Goal: Task Accomplishment & Management: Complete application form

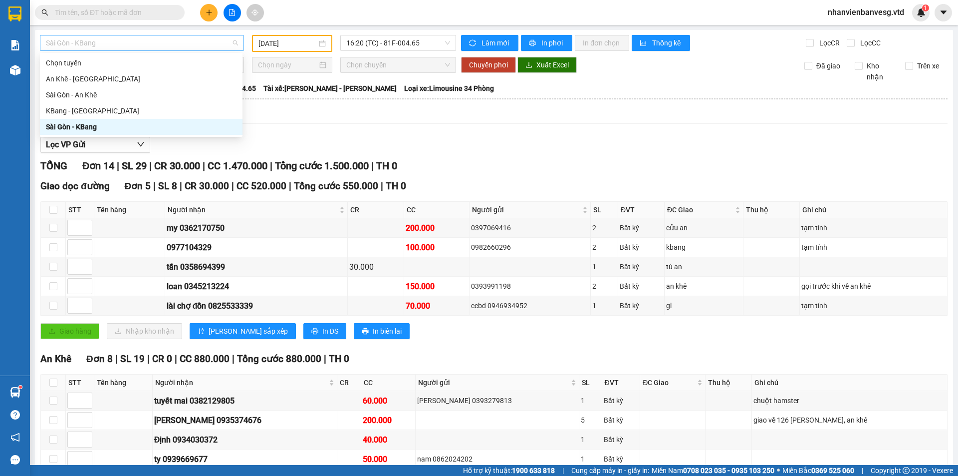
click at [160, 45] on span "Sài Gòn - KBang" at bounding box center [142, 42] width 192 height 15
drag, startPoint x: 205, startPoint y: 6, endPoint x: 214, endPoint y: 7, distance: 9.5
click at [214, 7] on button at bounding box center [208, 12] width 17 height 17
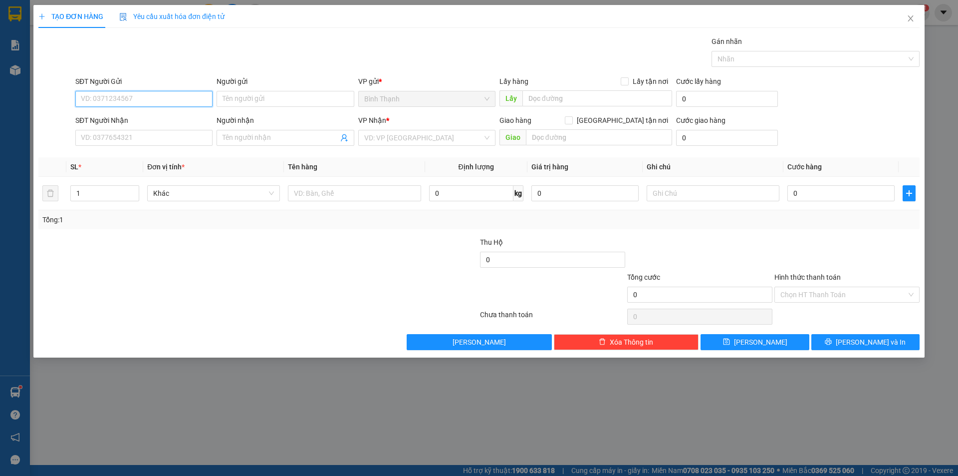
click at [140, 99] on input "SĐT Người Gửi" at bounding box center [143, 99] width 137 height 16
type input "0978471999"
click at [238, 99] on input "Người gửi" at bounding box center [285, 99] width 137 height 16
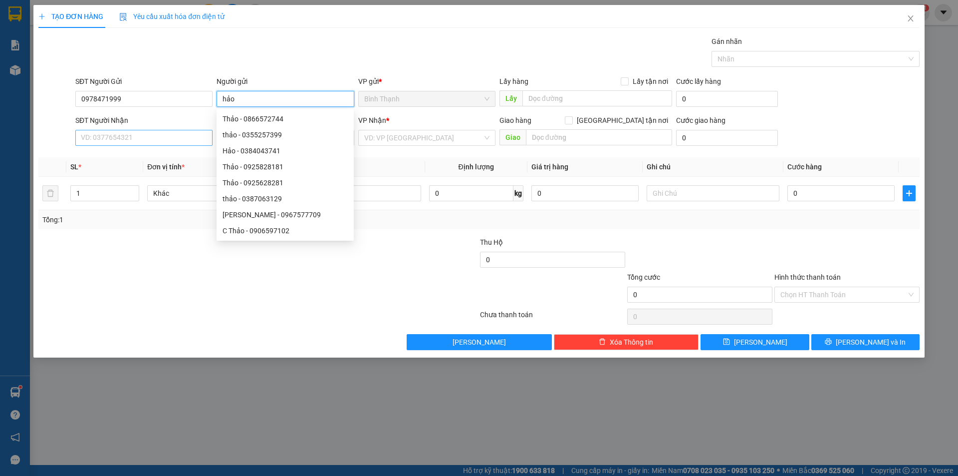
type input "hảo"
click at [110, 138] on input "SĐT Người Nhận" at bounding box center [143, 138] width 137 height 16
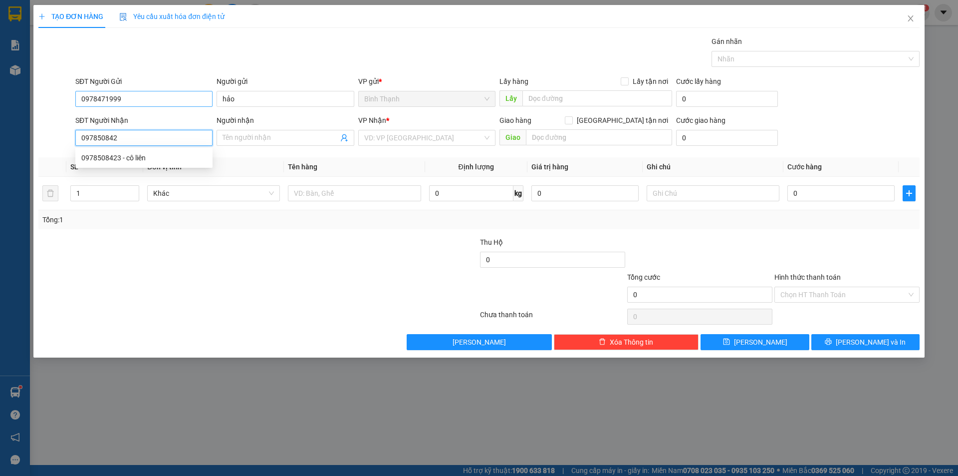
type input "0978508423"
drag, startPoint x: 110, startPoint y: 162, endPoint x: 124, endPoint y: 166, distance: 15.0
click at [112, 161] on div "0978508423 - cô liên" at bounding box center [143, 157] width 125 height 11
type input "cô liên"
type input "0978508423"
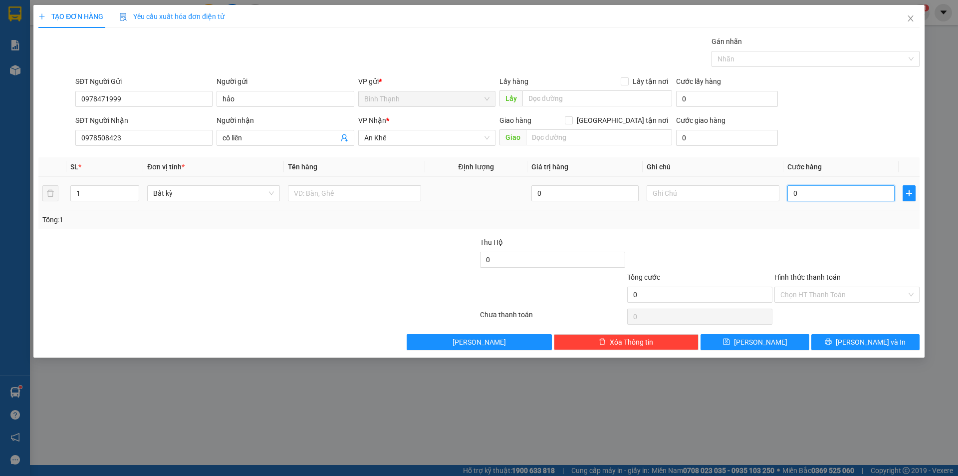
type input "3"
type input "3-"
type input "0"
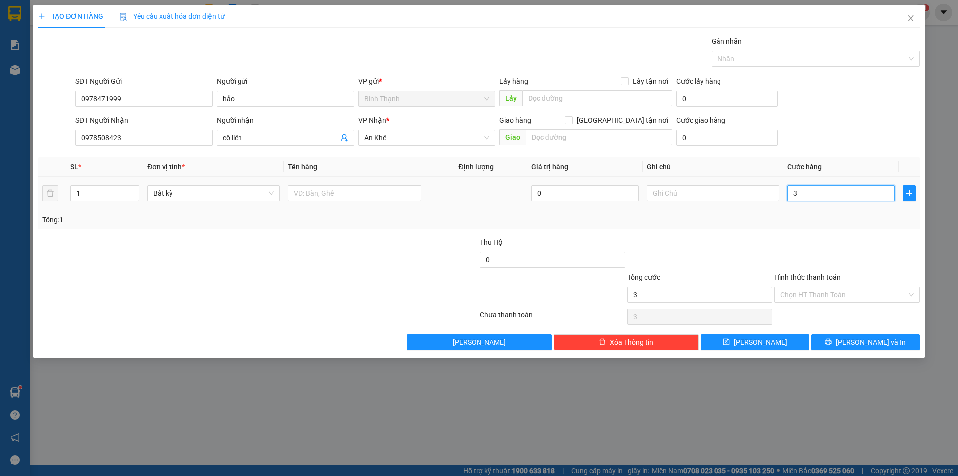
type input "0"
type input "3"
type input "30"
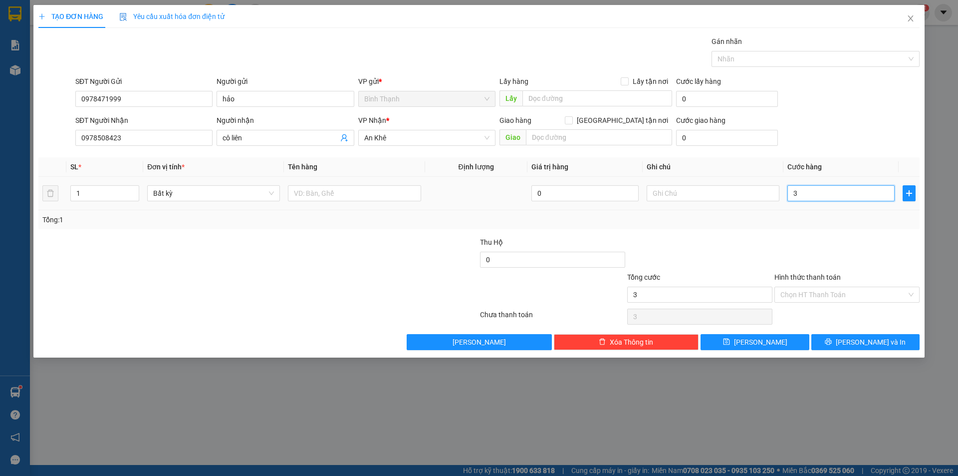
type input "30"
type input "300"
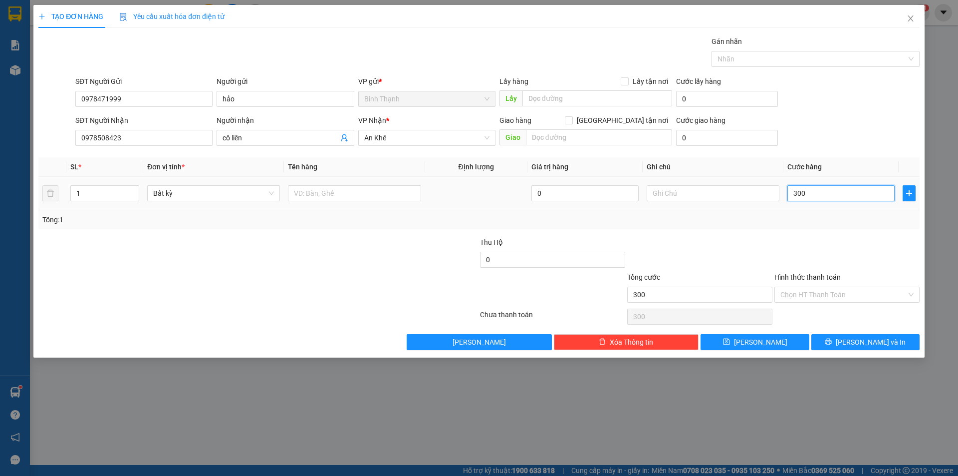
type input "3.000"
type input "30.000"
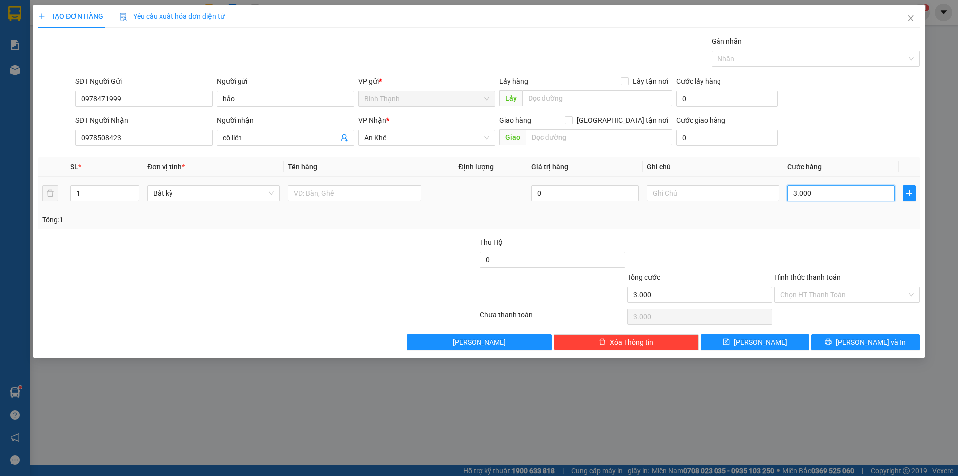
type input "30.000"
drag, startPoint x: 841, startPoint y: 339, endPoint x: 847, endPoint y: 338, distance: 6.1
click at [843, 339] on button "[PERSON_NAME] và In" at bounding box center [865, 342] width 108 height 16
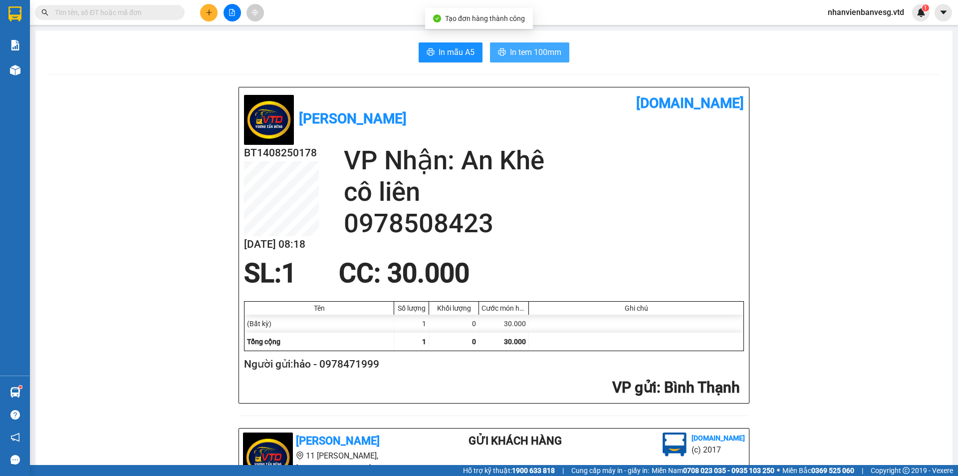
click at [523, 51] on span "In tem 100mm" at bounding box center [535, 52] width 51 height 12
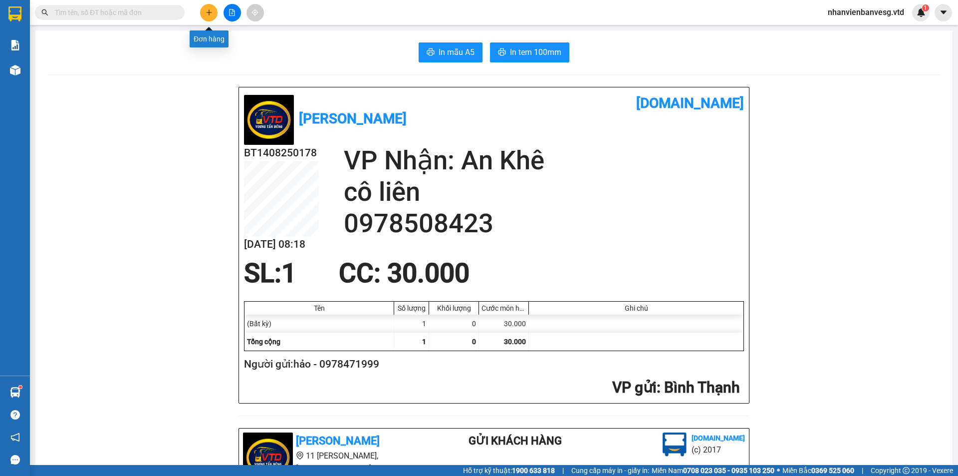
click at [209, 8] on button at bounding box center [208, 12] width 17 height 17
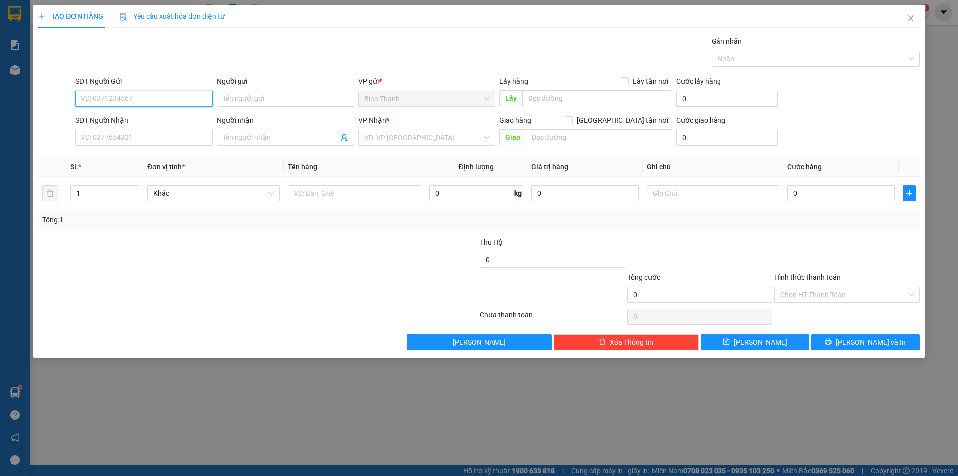
click at [139, 95] on input "SĐT Người Gửi" at bounding box center [143, 99] width 137 height 16
type input "344818181"
click at [258, 96] on input "Người gửi" at bounding box center [285, 99] width 137 height 16
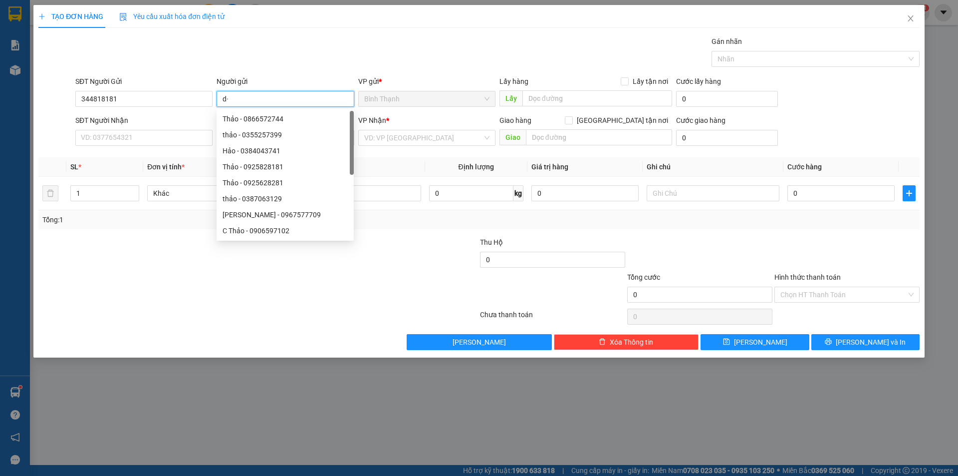
type input "d"
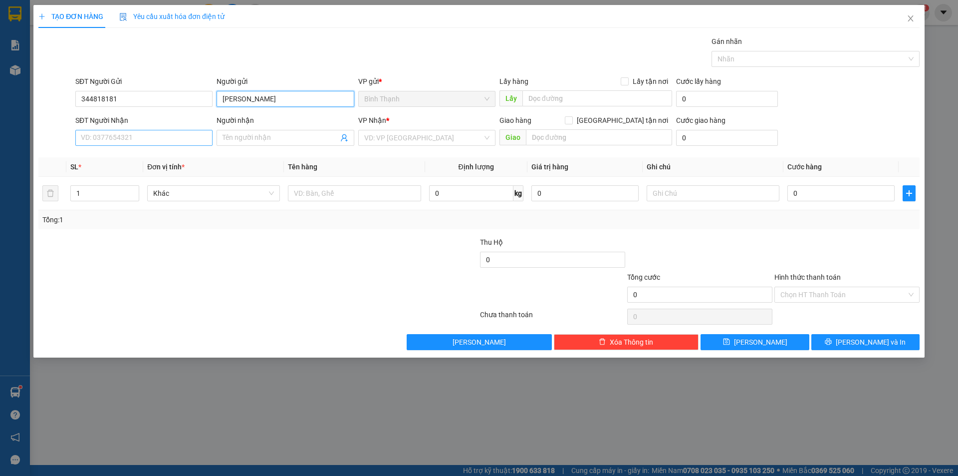
type input "[PERSON_NAME]"
click at [122, 141] on input "SĐT Người Nhận" at bounding box center [143, 138] width 137 height 16
click at [169, 139] on input "SĐT Người Nhận" at bounding box center [143, 138] width 137 height 16
drag, startPoint x: 98, startPoint y: 91, endPoint x: 95, endPoint y: 98, distance: 6.9
click at [95, 97] on input "344818181" at bounding box center [143, 99] width 137 height 16
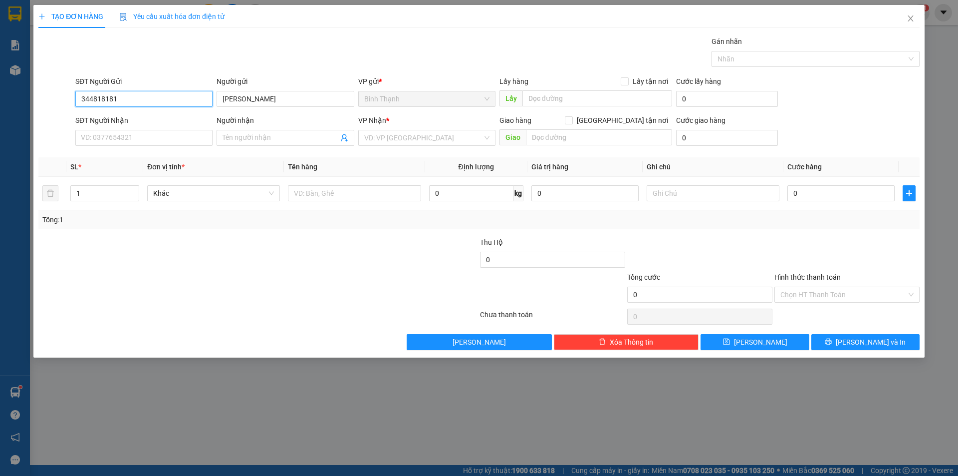
drag, startPoint x: 120, startPoint y: 98, endPoint x: 67, endPoint y: 98, distance: 53.4
click at [67, 98] on div "SĐT Người Gửi 344818181 344818181 Người gửi đtdđ hùng vương VP gửi * [PERSON_NA…" at bounding box center [478, 93] width 883 height 35
drag, startPoint x: 115, startPoint y: 137, endPoint x: 121, endPoint y: 98, distance: 39.5
click at [121, 98] on input "344818181" at bounding box center [143, 99] width 137 height 16
drag, startPoint x: 117, startPoint y: 100, endPoint x: 82, endPoint y: 97, distance: 35.5
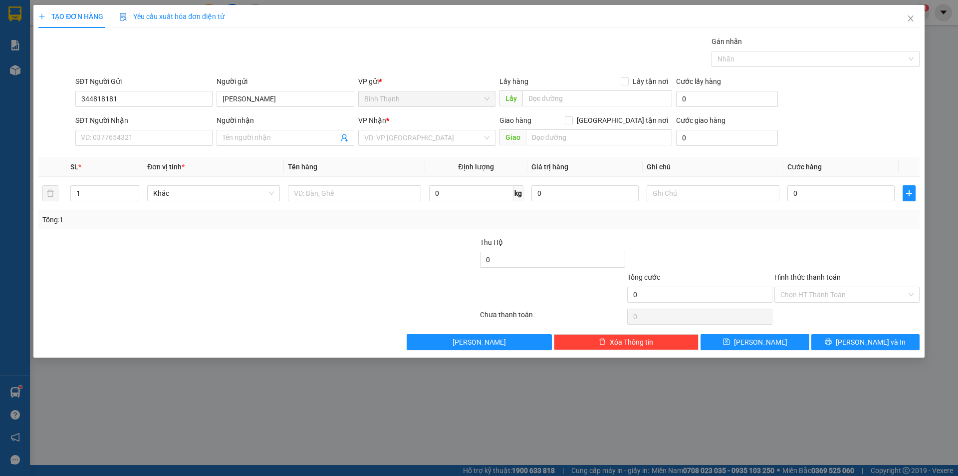
drag, startPoint x: 82, startPoint y: 97, endPoint x: 136, endPoint y: 82, distance: 56.4
click at [136, 82] on div "SĐT Người Gửi" at bounding box center [143, 81] width 137 height 11
click at [136, 91] on input "344818181" at bounding box center [143, 99] width 137 height 16
drag, startPoint x: 113, startPoint y: 93, endPoint x: 118, endPoint y: 98, distance: 7.1
click at [116, 96] on input "344818181" at bounding box center [143, 99] width 137 height 16
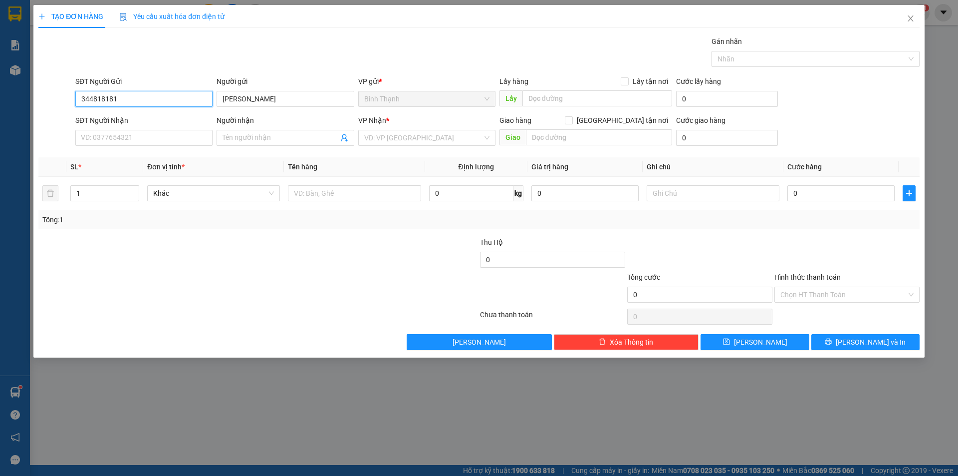
type input "134481818"
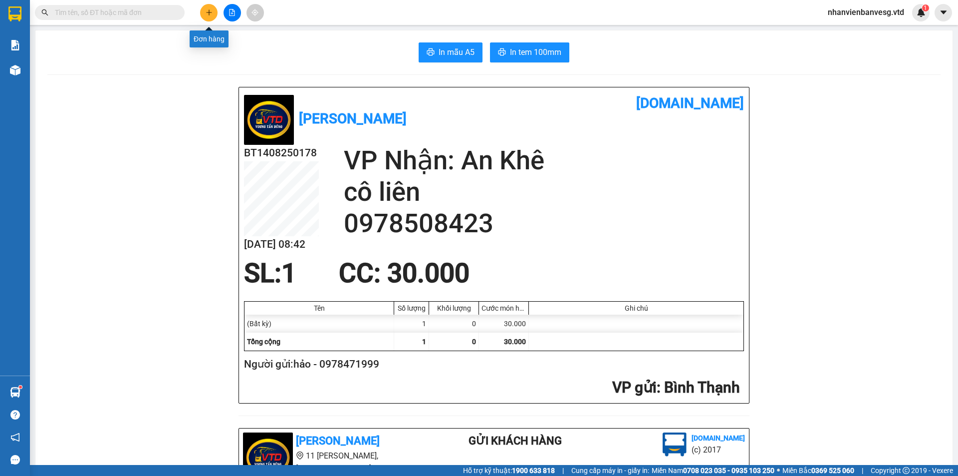
click at [213, 10] on button at bounding box center [208, 12] width 17 height 17
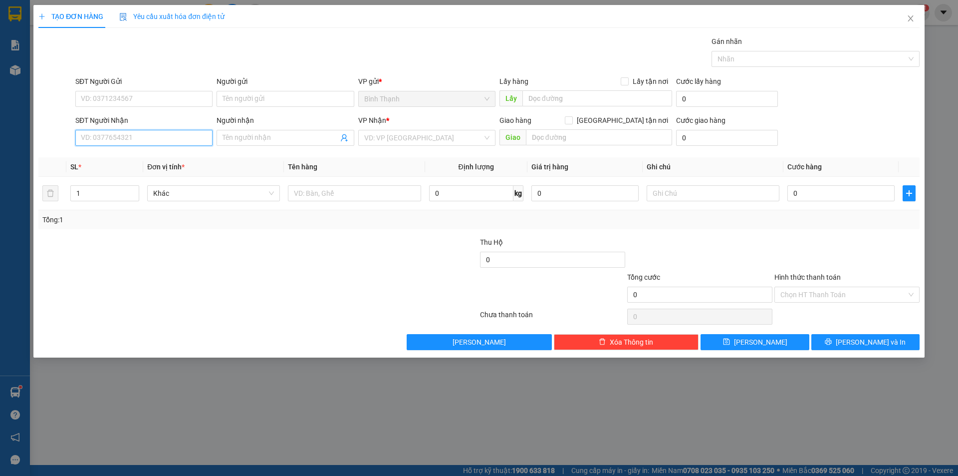
drag, startPoint x: 152, startPoint y: 143, endPoint x: 154, endPoint y: 138, distance: 5.4
click at [152, 142] on input "SĐT Người Nhận" at bounding box center [143, 138] width 137 height 16
type input "0344818181"
click at [241, 139] on input "Người nhận" at bounding box center [280, 137] width 115 height 11
type input "s"
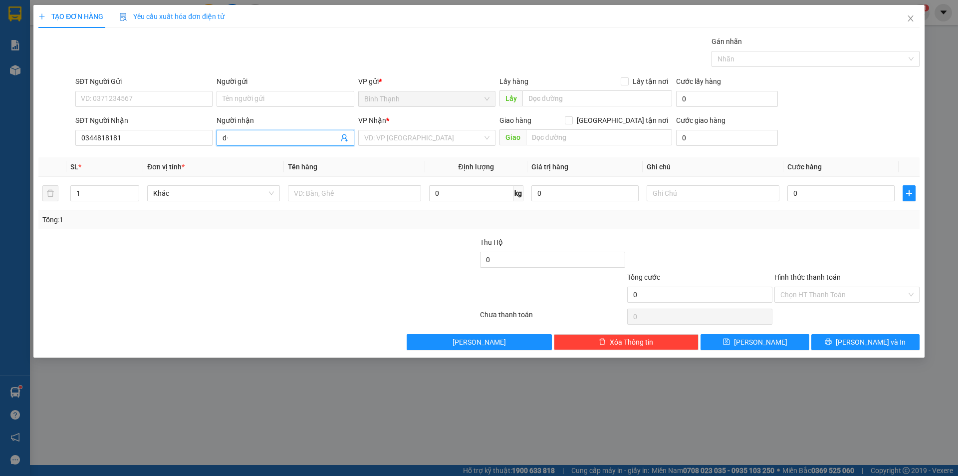
type input "d"
type input "[PERSON_NAME]"
click at [111, 95] on input "SĐT Người Gửi" at bounding box center [143, 99] width 137 height 16
type input "0788660101"
click at [300, 94] on input "Người gửi" at bounding box center [285, 99] width 137 height 16
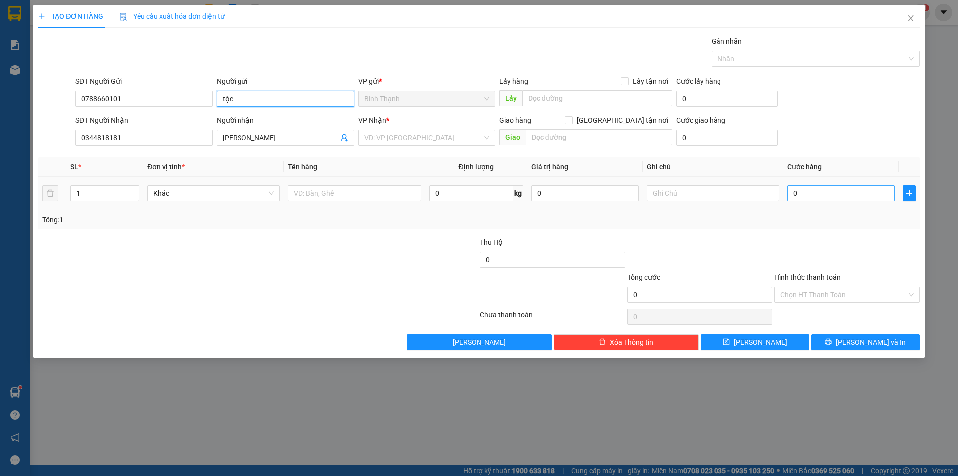
type input "tộc"
click at [846, 186] on input "0" at bounding box center [840, 193] width 107 height 16
type input "3"
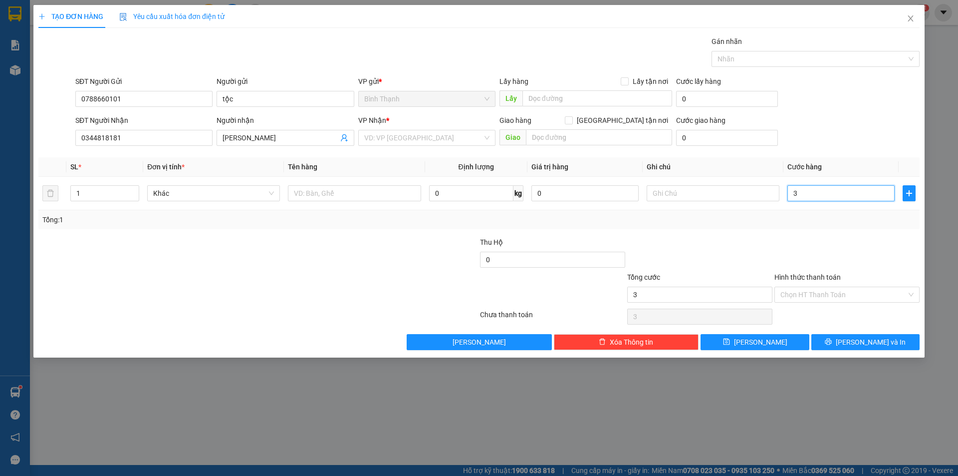
type input "30"
type input "300"
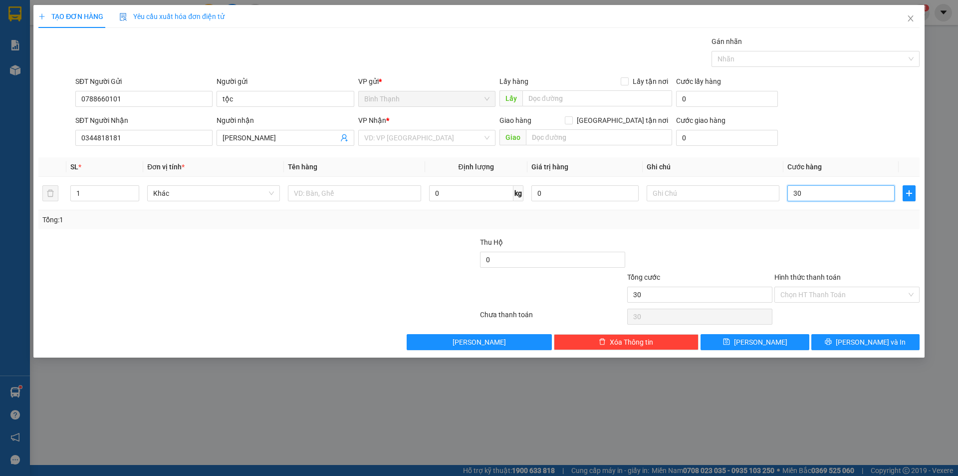
type input "300"
type input "3.000"
type input "30.000"
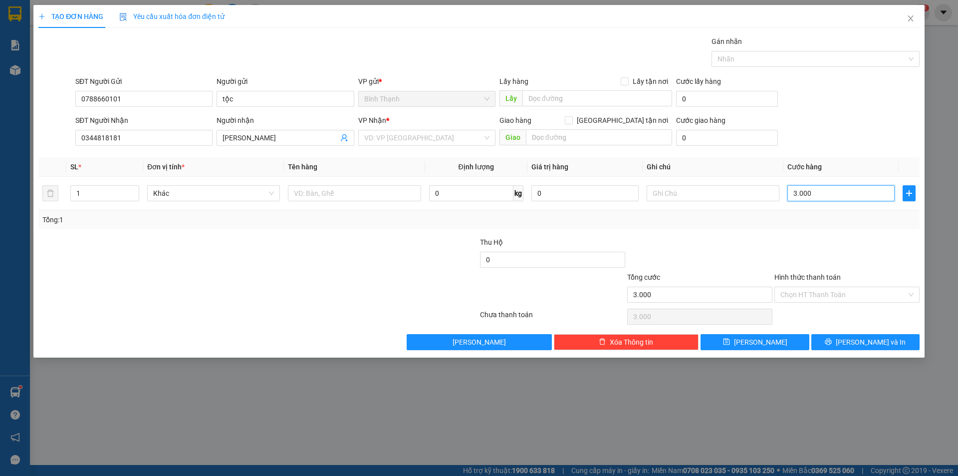
type input "30.000"
type input "300.000"
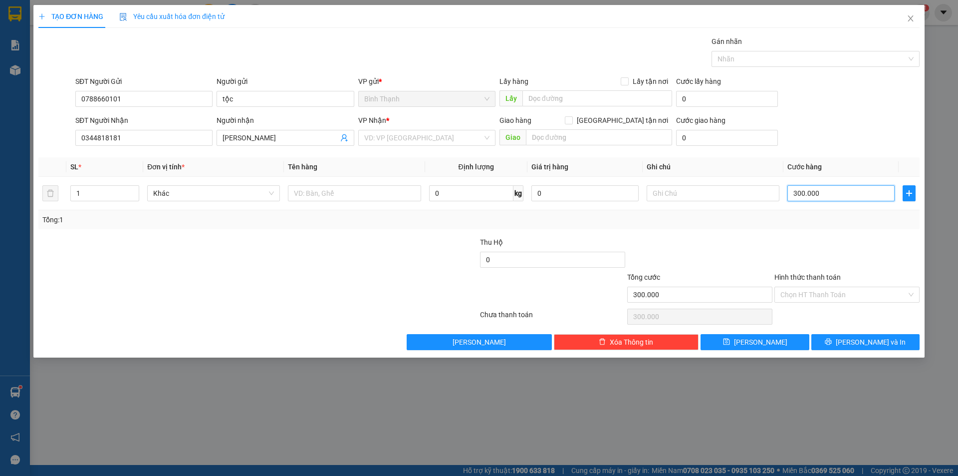
type input "30.000"
click at [404, 140] on input "search" at bounding box center [423, 137] width 118 height 15
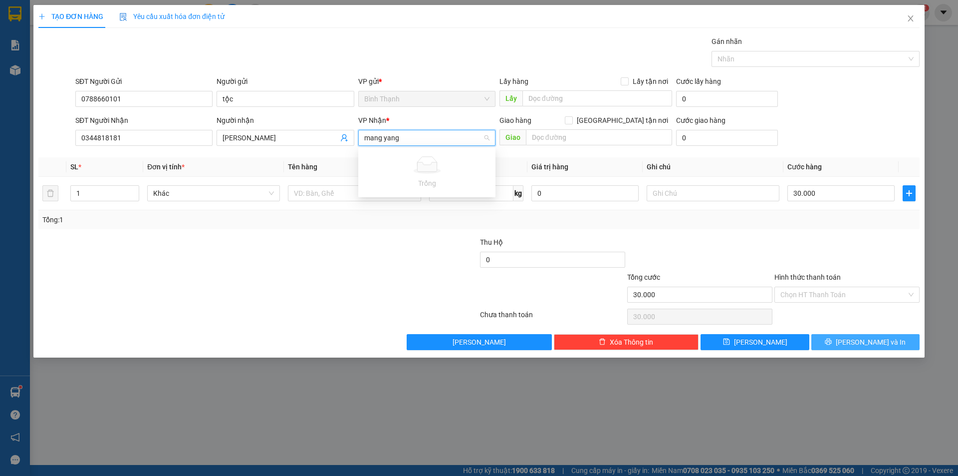
type input "mang yang"
click at [854, 340] on button "[PERSON_NAME] và In" at bounding box center [865, 342] width 108 height 16
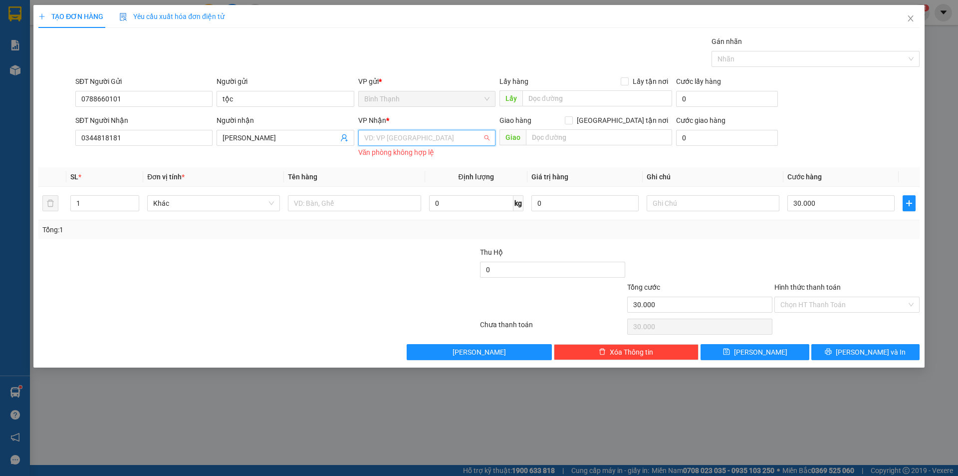
click at [435, 137] on input "search" at bounding box center [423, 137] width 118 height 15
click at [400, 170] on div "An Khê" at bounding box center [426, 173] width 125 height 11
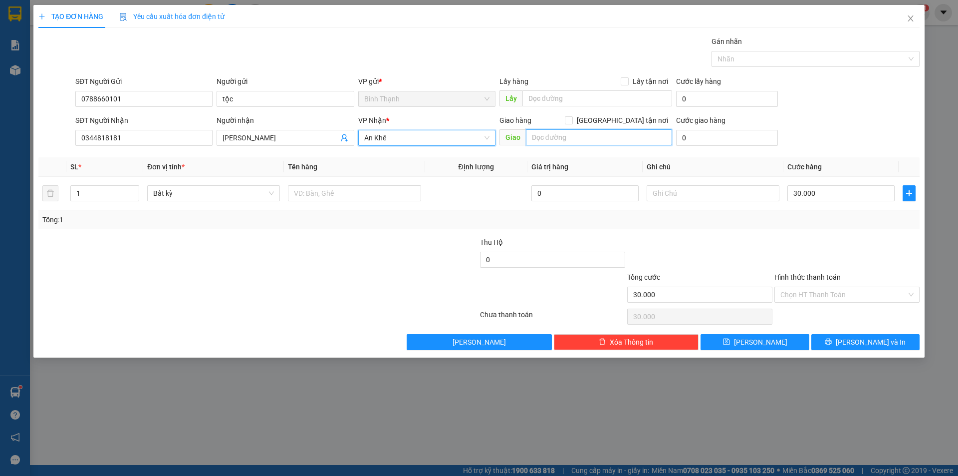
click at [551, 140] on input "text" at bounding box center [599, 137] width 146 height 16
type input "mang yang"
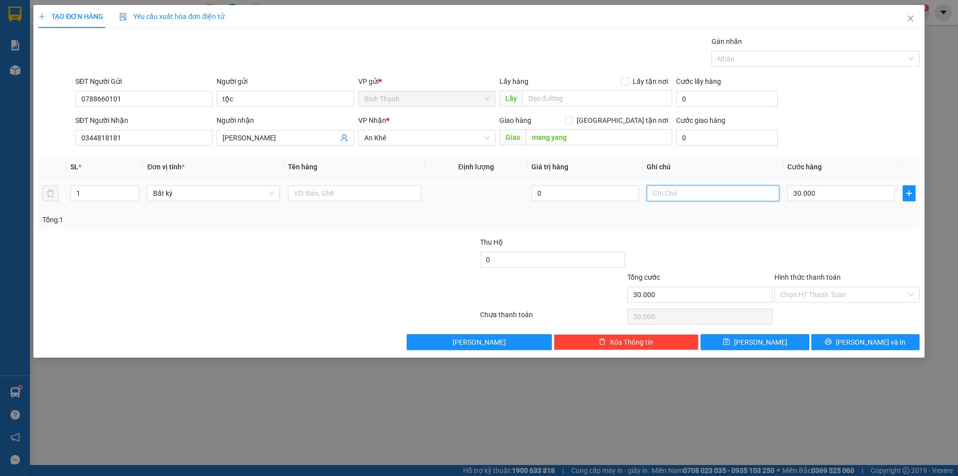
click at [666, 192] on input "text" at bounding box center [713, 193] width 133 height 16
type input "gọi trước 30p"
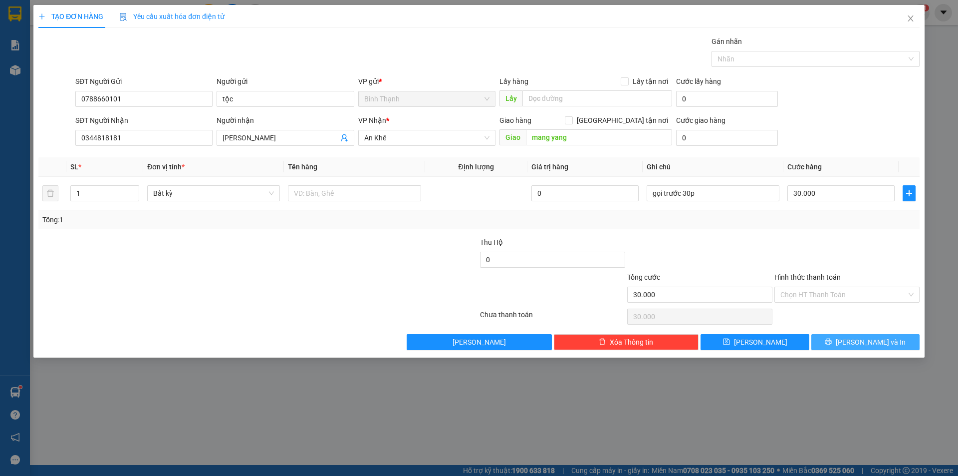
click at [832, 344] on icon "printer" at bounding box center [828, 341] width 7 height 7
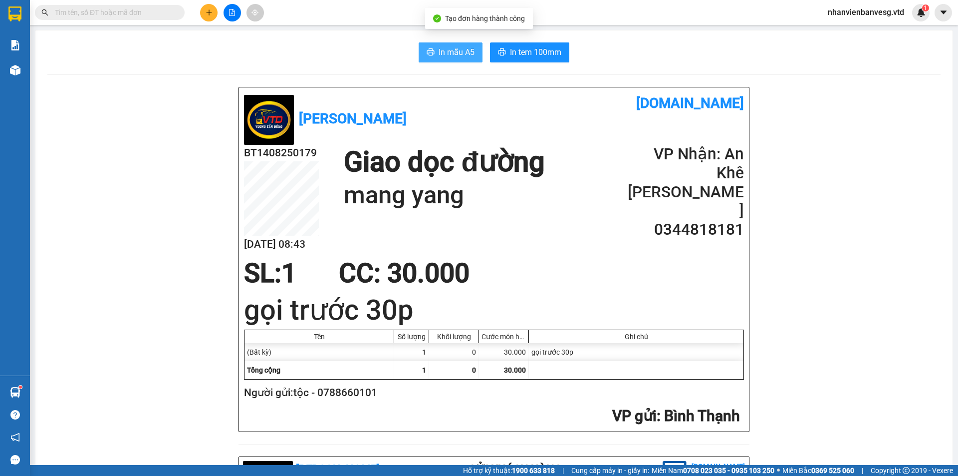
drag, startPoint x: 466, startPoint y: 54, endPoint x: 465, endPoint y: 45, distance: 9.5
click at [465, 51] on span "In mẫu A5" at bounding box center [457, 52] width 36 height 12
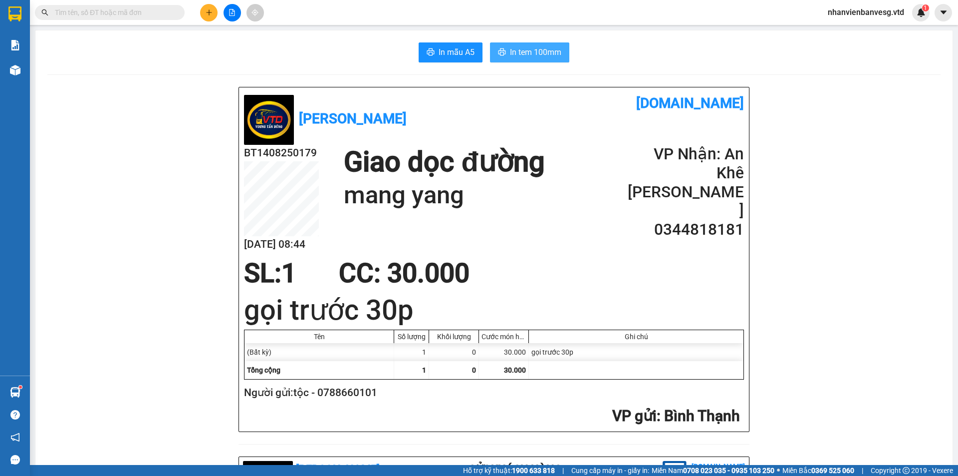
click at [512, 58] on span "In tem 100mm" at bounding box center [535, 52] width 51 height 12
click at [210, 7] on button at bounding box center [208, 12] width 17 height 17
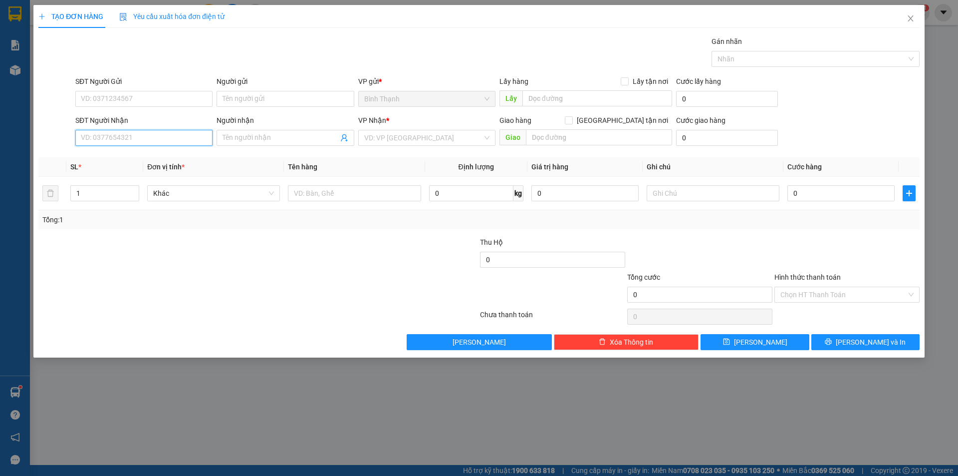
click at [134, 136] on input "SĐT Người Nhận" at bounding box center [143, 138] width 137 height 16
click at [123, 94] on input "SĐT Người Gửi" at bounding box center [143, 99] width 137 height 16
type input "0924917917"
click at [256, 103] on input "Người gửi" at bounding box center [285, 99] width 137 height 16
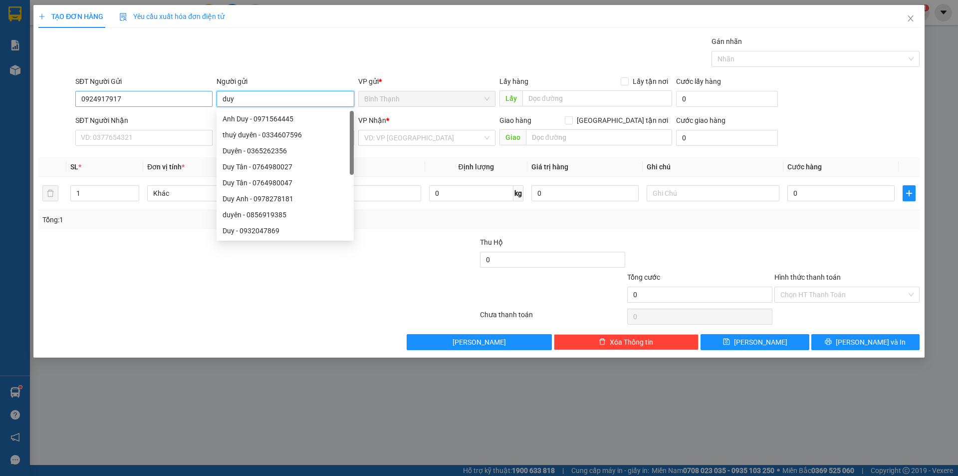
type input "duy"
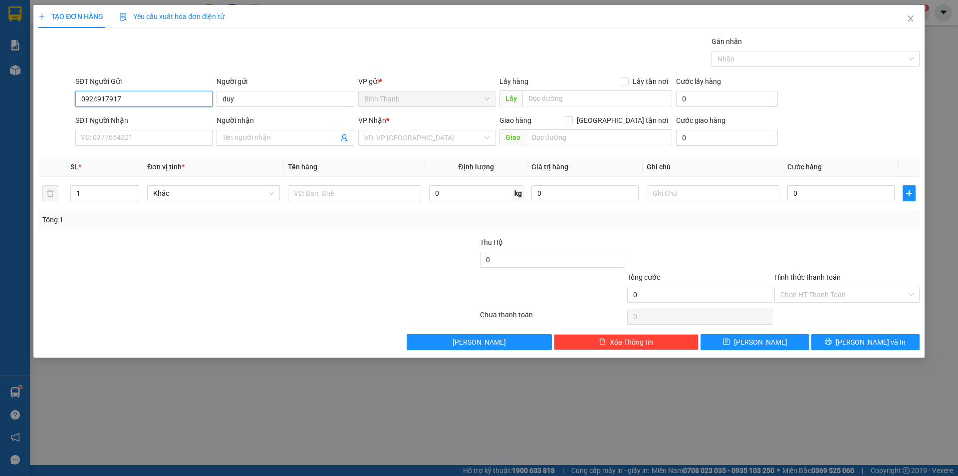
drag, startPoint x: 119, startPoint y: 100, endPoint x: 54, endPoint y: 115, distance: 66.0
click at [54, 115] on form "SĐT Người Gửi 0924917917 0924917917 Người gửi duy VP gửi * Bình Thạnh Lấy hàng …" at bounding box center [478, 113] width 881 height 74
click at [129, 138] on input "SĐT Người Nhận" at bounding box center [143, 138] width 137 height 16
paste input "0924917917"
type input "0924917917"
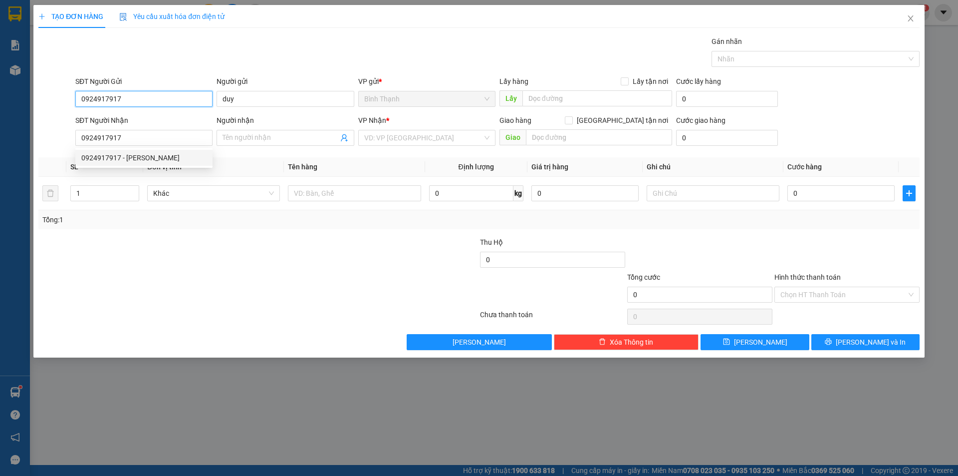
drag, startPoint x: 118, startPoint y: 101, endPoint x: 72, endPoint y: 109, distance: 47.2
click at [72, 109] on div "SĐT Người Gửi 0924917917 0924917917 Người gửi duy VP gửi * Bình Thạnh Lấy hàng …" at bounding box center [478, 93] width 883 height 35
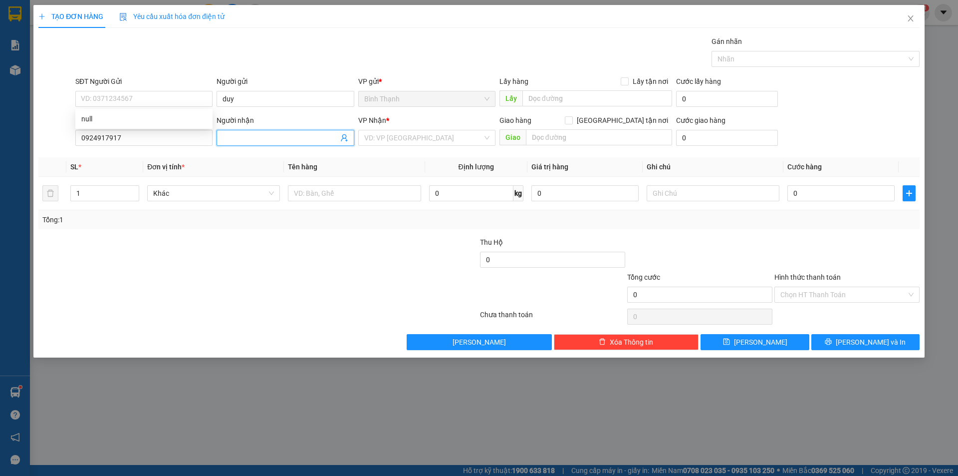
click at [255, 136] on input "Người nhận" at bounding box center [280, 137] width 115 height 11
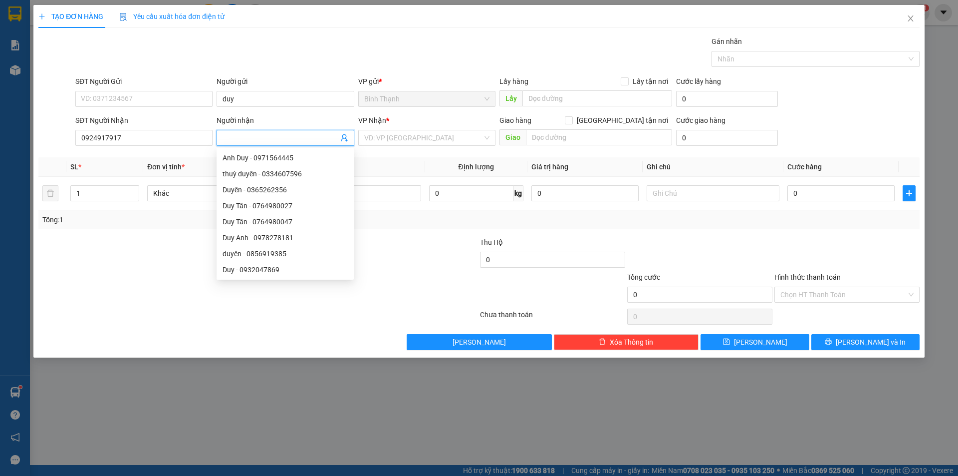
type input "s"
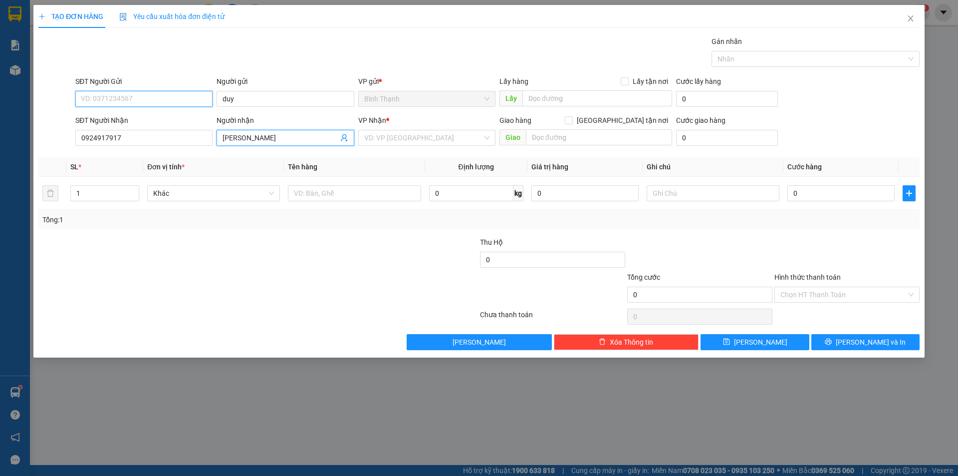
click at [179, 101] on input "SĐT Người Gửi" at bounding box center [143, 99] width 137 height 16
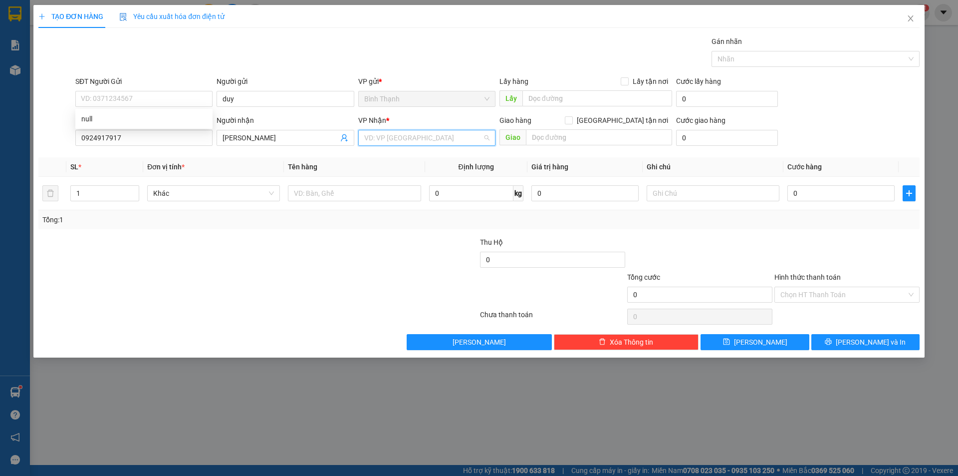
click at [444, 137] on input "search" at bounding box center [423, 137] width 118 height 15
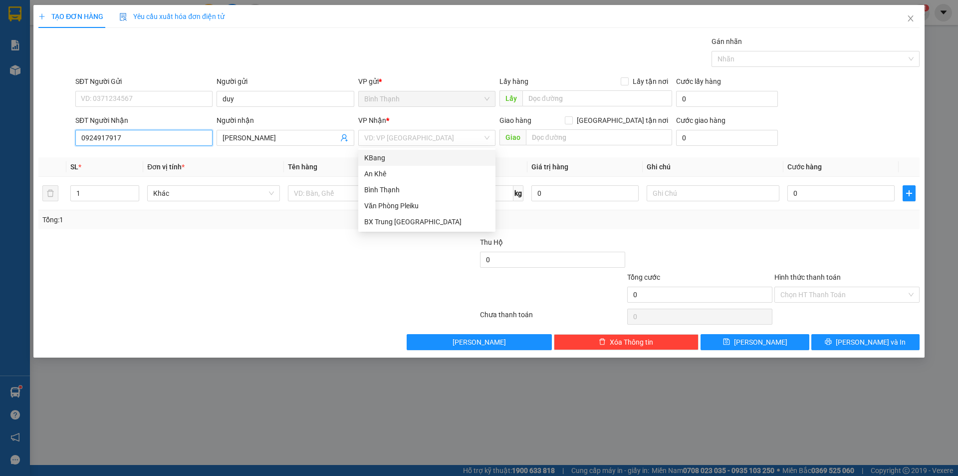
click at [139, 131] on input "0924917917" at bounding box center [143, 138] width 137 height 16
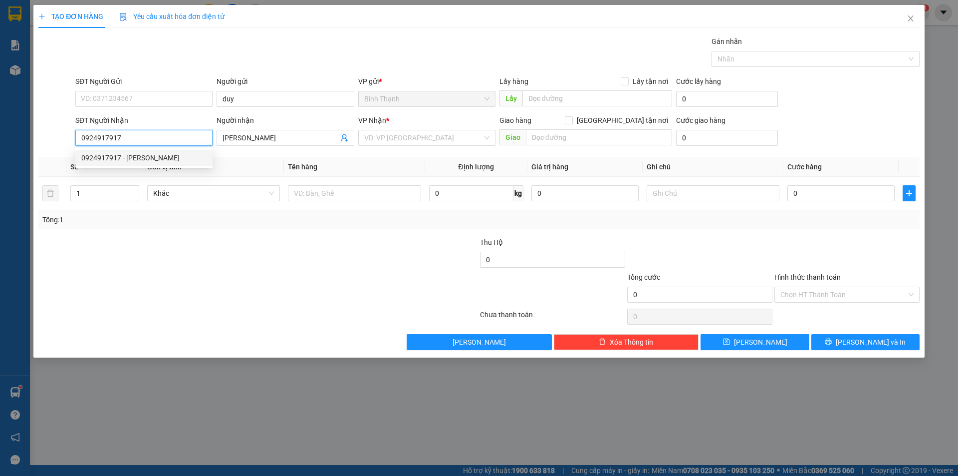
click at [144, 157] on div "0924917917 - [PERSON_NAME]" at bounding box center [143, 157] width 125 height 11
type input "[PERSON_NAME]"
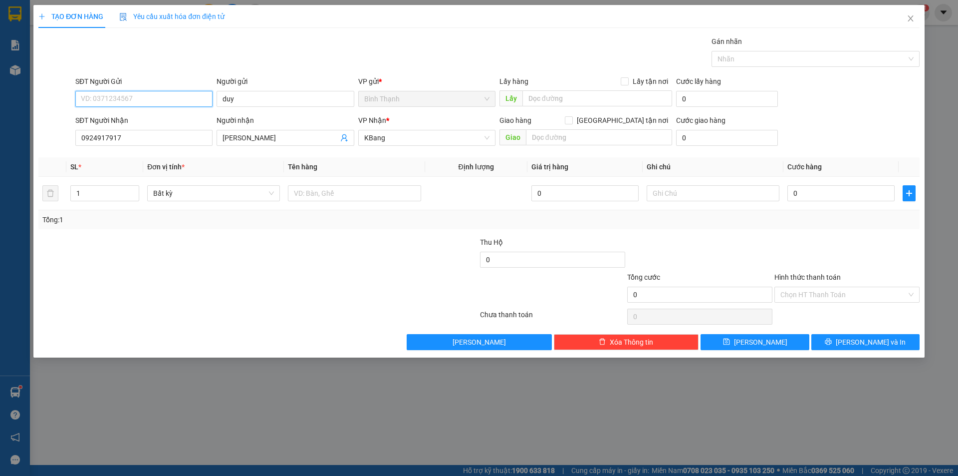
click at [179, 98] on input "SĐT Người Gửi" at bounding box center [143, 99] width 137 height 16
type input "0982697794"
click at [253, 103] on input "duy" at bounding box center [285, 99] width 137 height 16
type input "d"
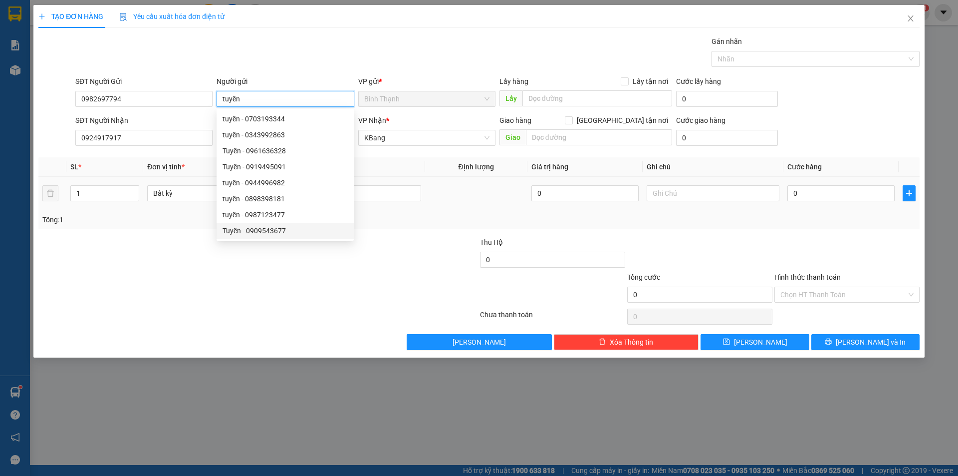
type input "tuyền"
drag, startPoint x: 817, startPoint y: 201, endPoint x: 808, endPoint y: 196, distance: 10.5
click at [814, 199] on div "0" at bounding box center [840, 193] width 107 height 20
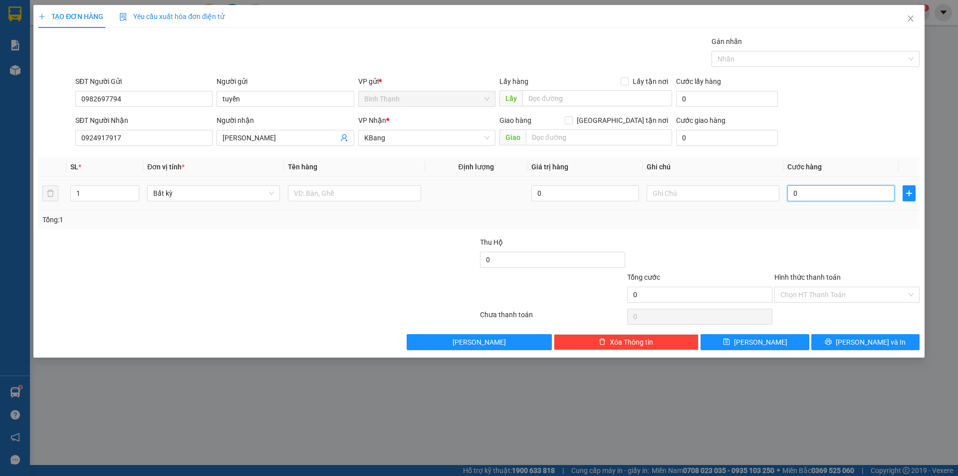
click at [808, 196] on input "0" at bounding box center [840, 193] width 107 height 16
type input "4"
type input "40"
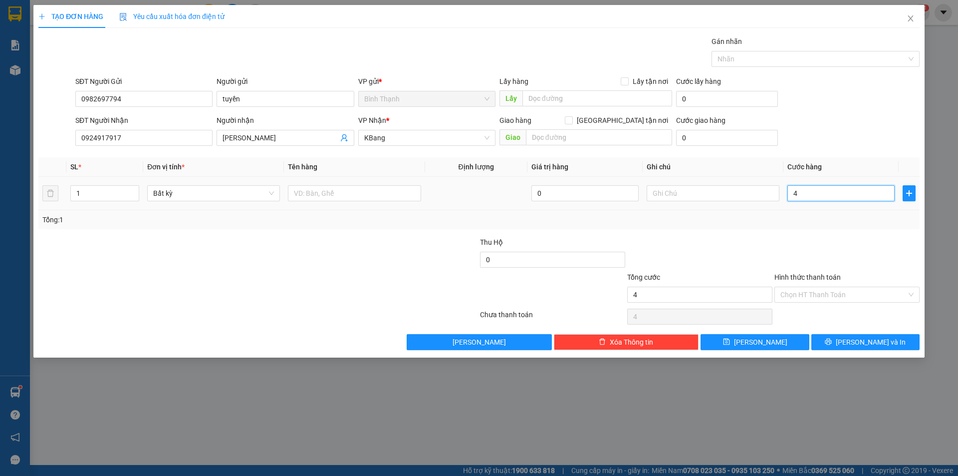
type input "40"
type input "400"
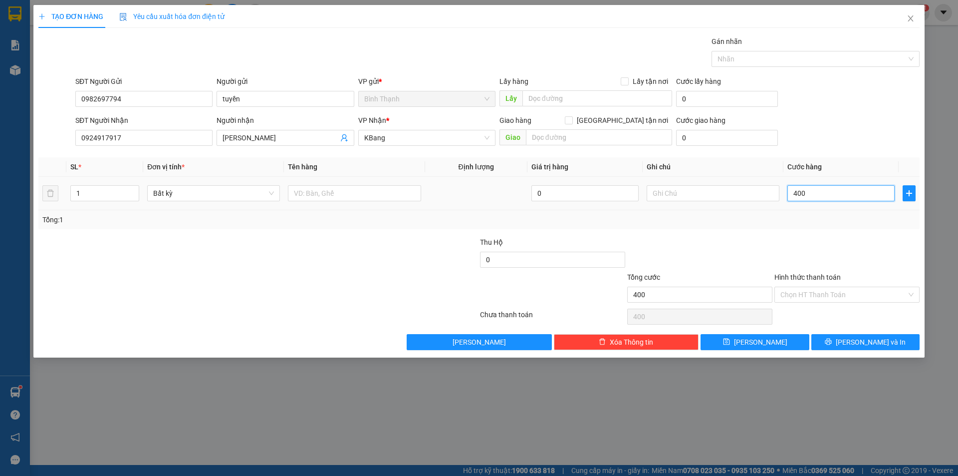
type input "4.000"
type input "40.000"
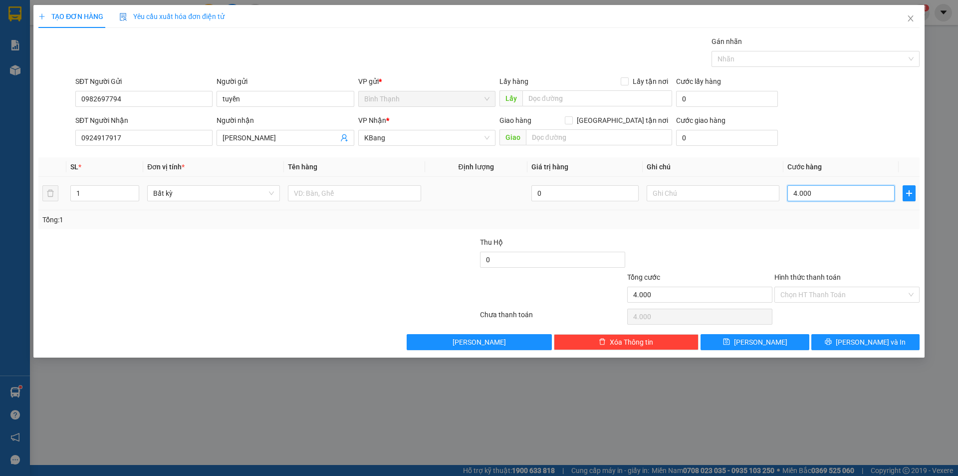
type input "40.000"
drag, startPoint x: 836, startPoint y: 344, endPoint x: 831, endPoint y: 350, distance: 8.5
click at [835, 345] on button "[PERSON_NAME] và In" at bounding box center [865, 342] width 108 height 16
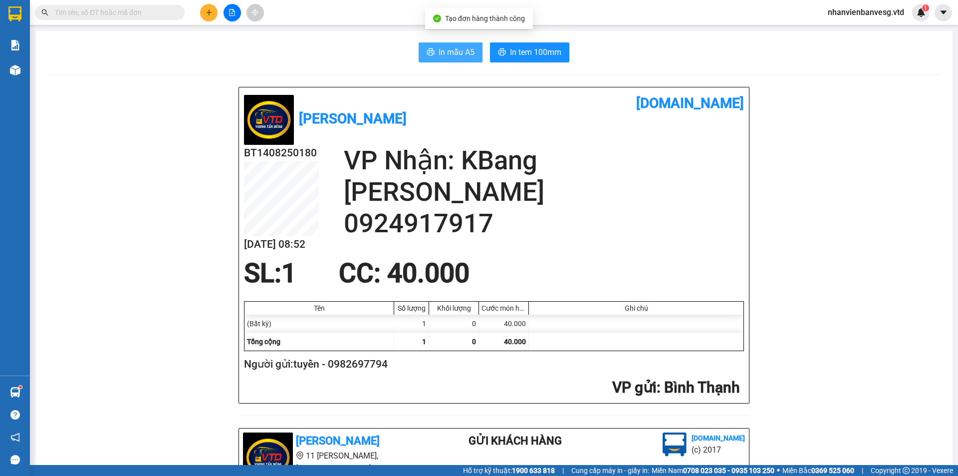
click at [464, 48] on span "In mẫu A5" at bounding box center [457, 52] width 36 height 12
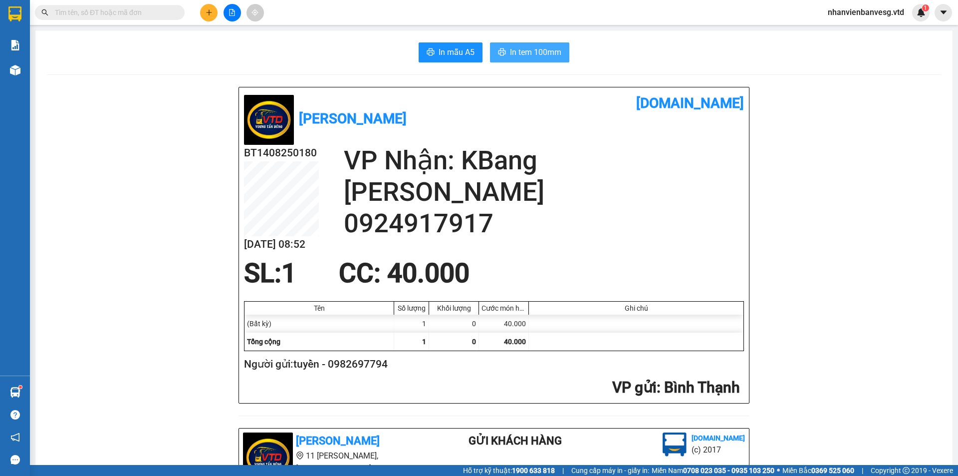
click at [526, 56] on span "In tem 100mm" at bounding box center [535, 52] width 51 height 12
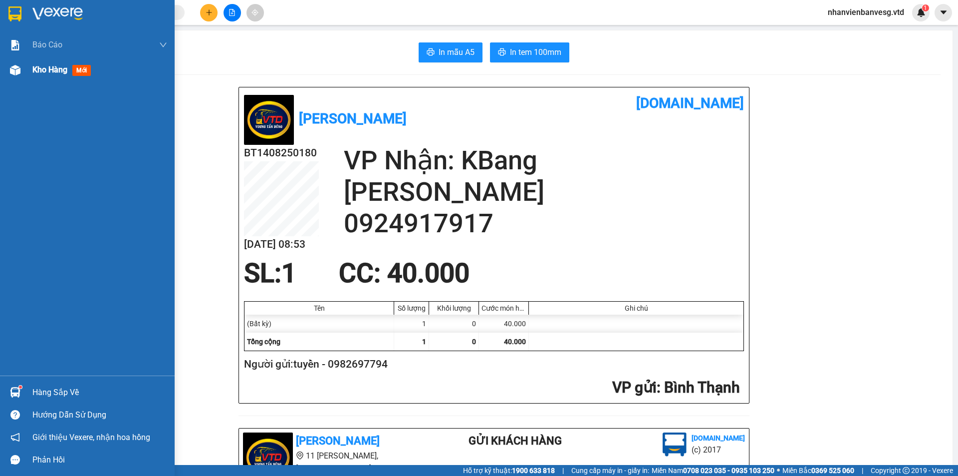
drag, startPoint x: 53, startPoint y: 71, endPoint x: 60, endPoint y: 64, distance: 9.5
click at [55, 67] on span "Kho hàng" at bounding box center [49, 69] width 35 height 9
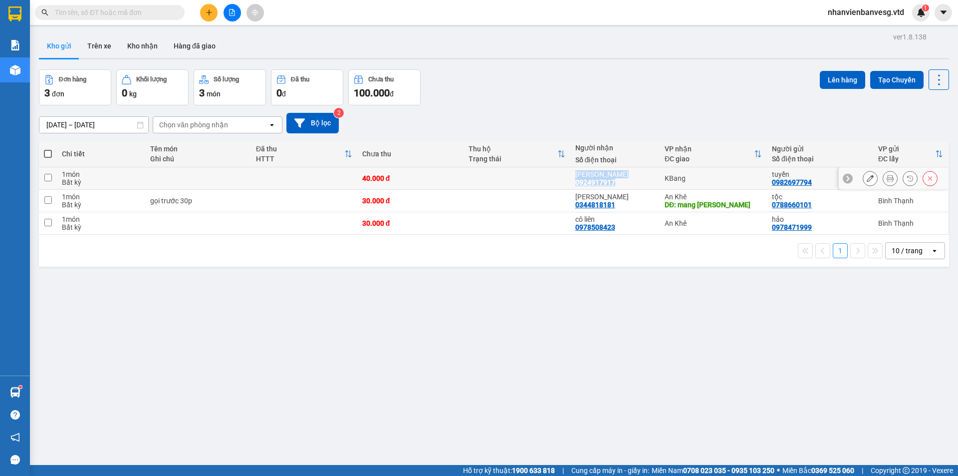
drag, startPoint x: 619, startPoint y: 180, endPoint x: 562, endPoint y: 183, distance: 57.0
click at [562, 183] on tr "1 món Bất kỳ 40.000 đ duy nguyễn 0924917917 KBang tuyền 0982697794 [GEOGRAPHIC_…" at bounding box center [494, 178] width 910 height 22
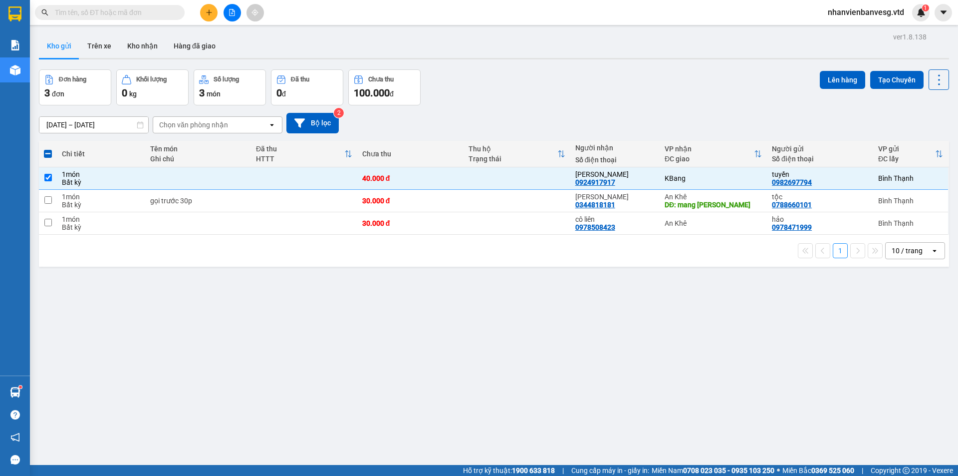
drag, startPoint x: 562, startPoint y: 179, endPoint x: 835, endPoint y: 349, distance: 322.1
click at [835, 349] on div "ver 1.8.138 Kho gửi Trên xe Kho nhận Hàng đã giao Đơn hàng 3 đơn Khối lượng 0 k…" at bounding box center [494, 268] width 918 height 476
drag, startPoint x: 526, startPoint y: 339, endPoint x: 578, endPoint y: 249, distance: 104.2
click at [551, 303] on div "ver 1.8.138 Kho gửi Trên xe Kho nhận Hàng đã giao Đơn hàng 3 đơn Khối lượng 0 k…" at bounding box center [494, 268] width 918 height 476
drag, startPoint x: 612, startPoint y: 176, endPoint x: 581, endPoint y: 188, distance: 33.0
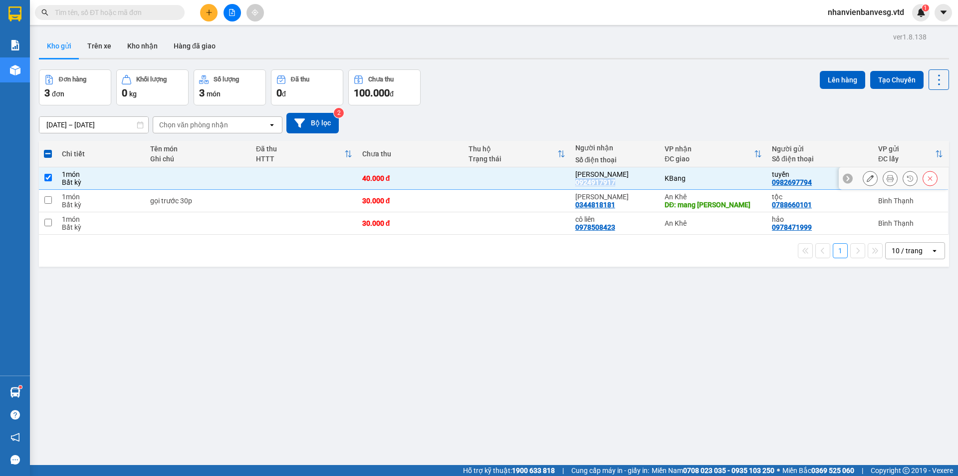
click at [581, 188] on td "[PERSON_NAME] 0924917917" at bounding box center [614, 178] width 89 height 22
checkbox input "false"
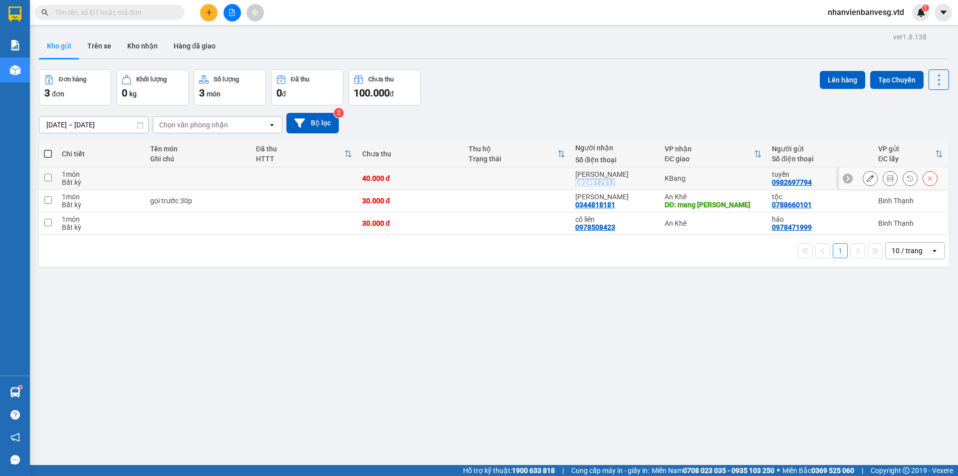
copy div "0924917917"
click at [202, 13] on button at bounding box center [208, 12] width 17 height 17
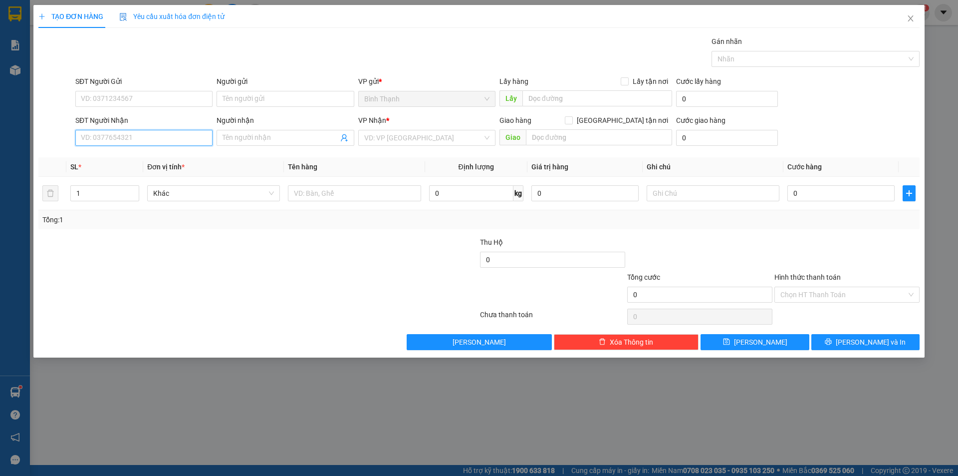
click at [164, 138] on input "SĐT Người Nhận" at bounding box center [143, 138] width 137 height 16
paste input "0924917917"
type input "0924917917"
click at [130, 97] on input "SĐT Người Gửi" at bounding box center [143, 99] width 137 height 16
drag, startPoint x: 170, startPoint y: 269, endPoint x: 142, endPoint y: 204, distance: 71.5
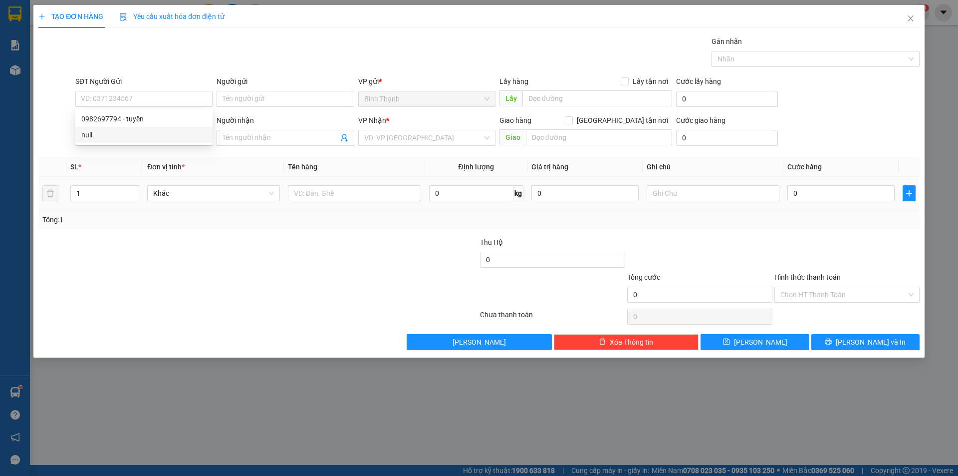
click at [164, 244] on div at bounding box center [184, 254] width 294 height 35
click at [125, 138] on input "0924917917" at bounding box center [143, 138] width 137 height 16
click at [140, 159] on div "0924917917 - [PERSON_NAME]" at bounding box center [143, 157] width 125 height 11
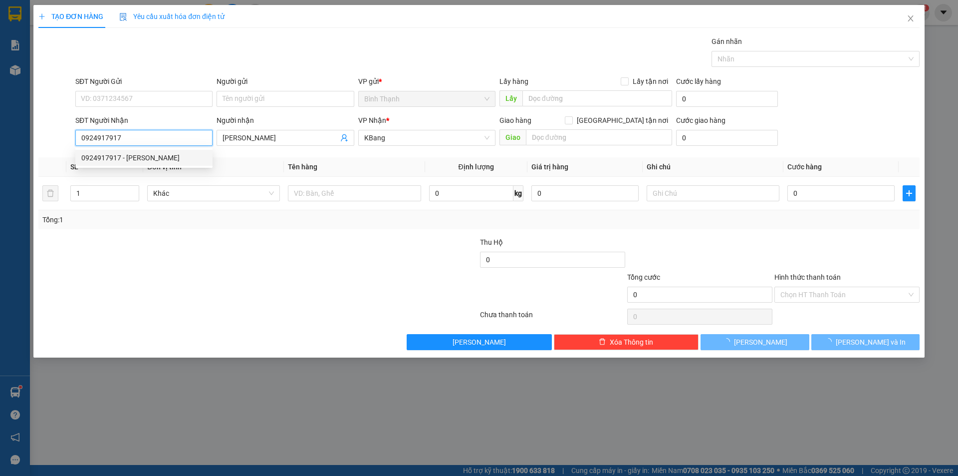
type input "[PERSON_NAME]"
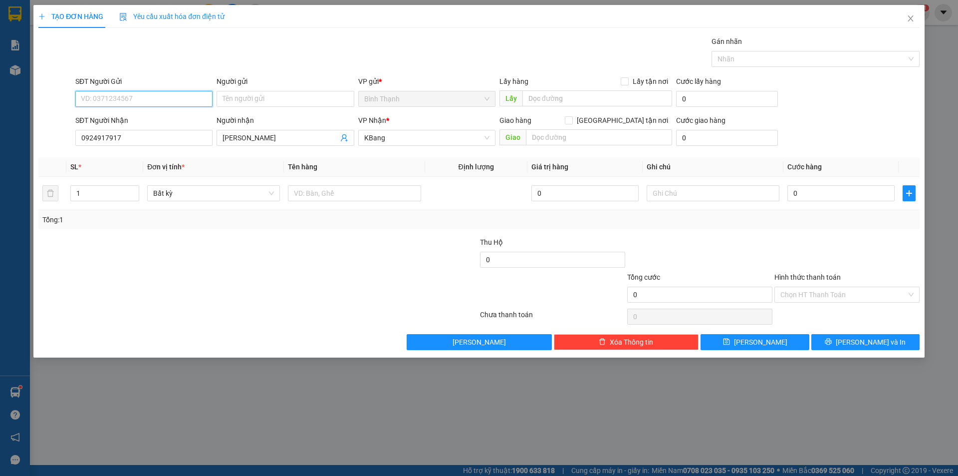
click at [174, 98] on input "SĐT Người Gửi" at bounding box center [143, 99] width 137 height 16
click at [140, 119] on div "0982697794 - tuyền" at bounding box center [143, 118] width 125 height 11
type input "0982697794"
type input "tuyền"
click at [803, 198] on input "0" at bounding box center [840, 193] width 107 height 16
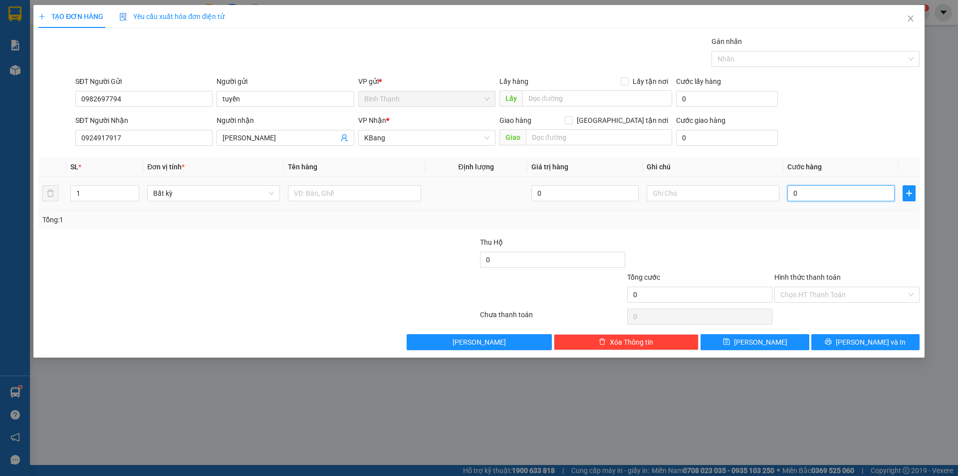
type input "4"
type input "40-"
type input "0"
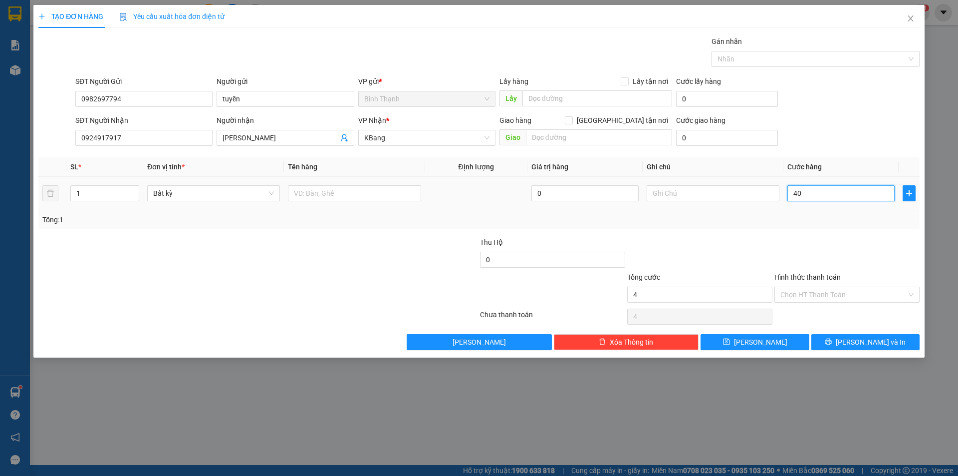
type input "0"
type input "40"
type input "400"
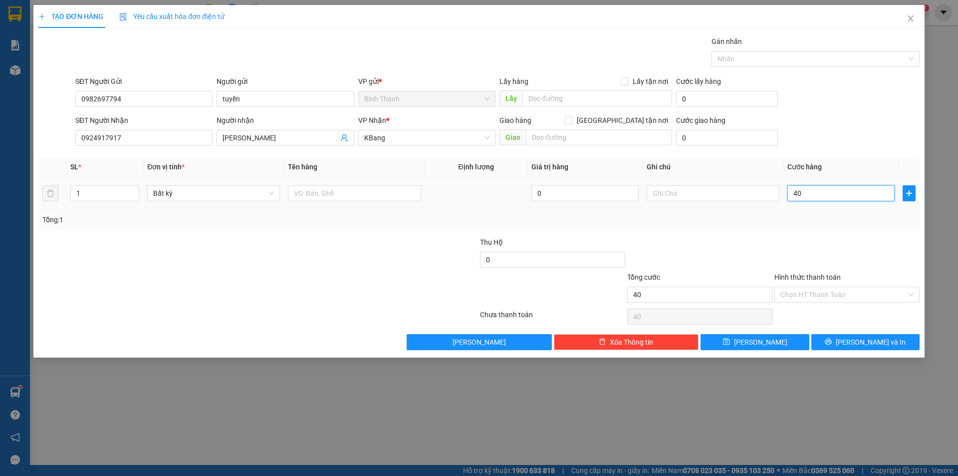
type input "400"
type input "4.000"
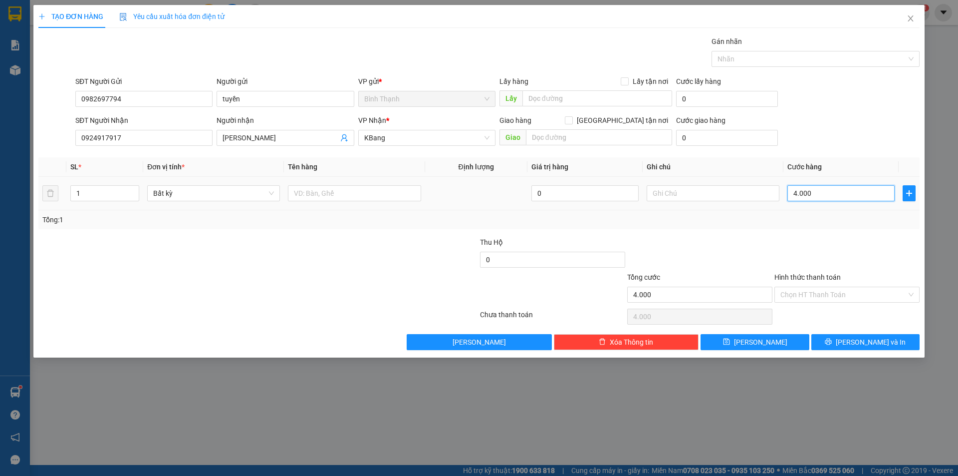
type input "40.000"
click at [240, 99] on input "tuyền" at bounding box center [285, 99] width 137 height 16
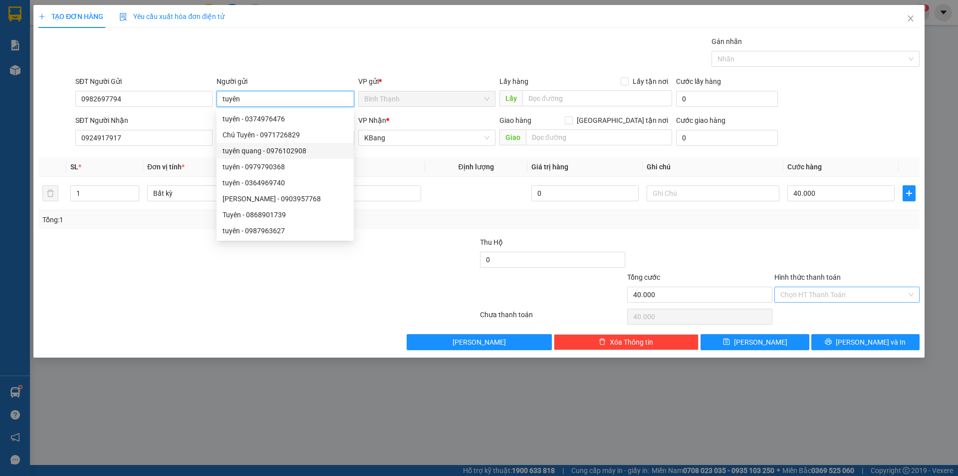
type input "tuyên"
click at [829, 289] on input "Hình thức thanh toán" at bounding box center [843, 294] width 126 height 15
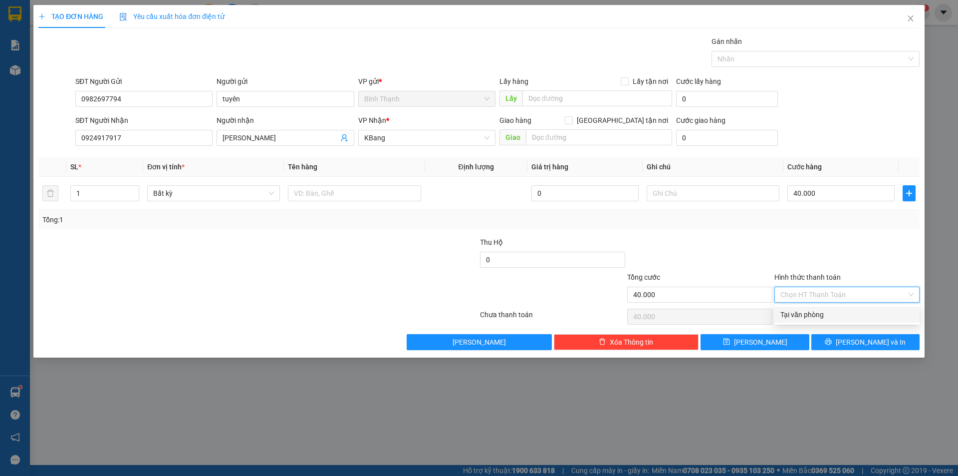
click at [823, 316] on div "Tại văn phòng" at bounding box center [846, 314] width 133 height 11
type input "0"
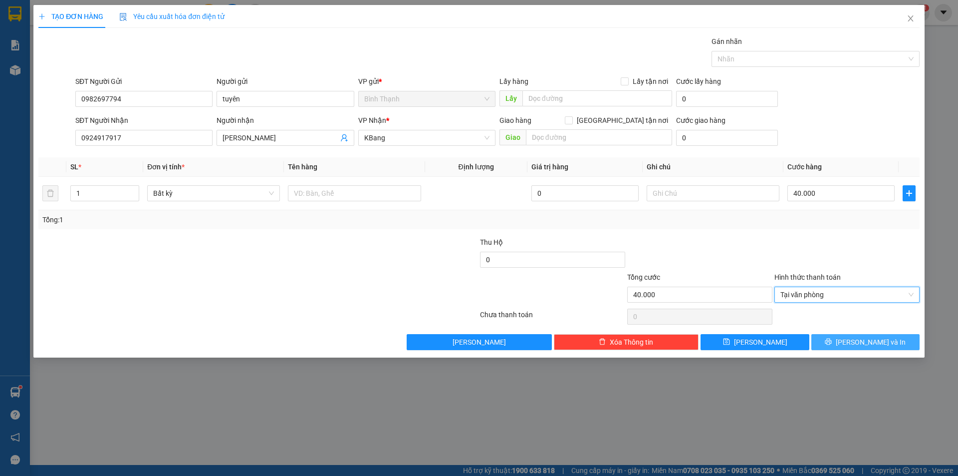
click at [844, 341] on button "[PERSON_NAME] và In" at bounding box center [865, 342] width 108 height 16
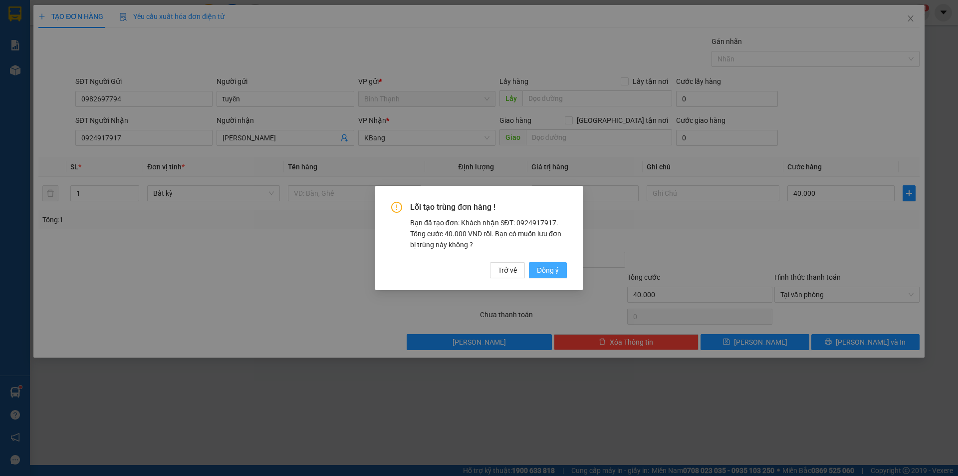
click at [556, 267] on span "Đồng ý" at bounding box center [548, 269] width 22 height 11
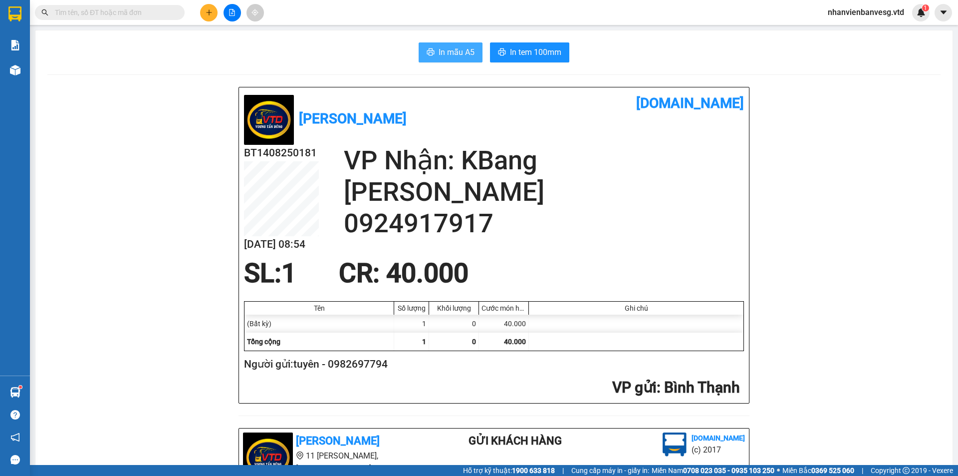
click at [444, 55] on span "In mẫu A5" at bounding box center [457, 52] width 36 height 12
click at [531, 58] on span "In tem 100mm" at bounding box center [535, 52] width 51 height 12
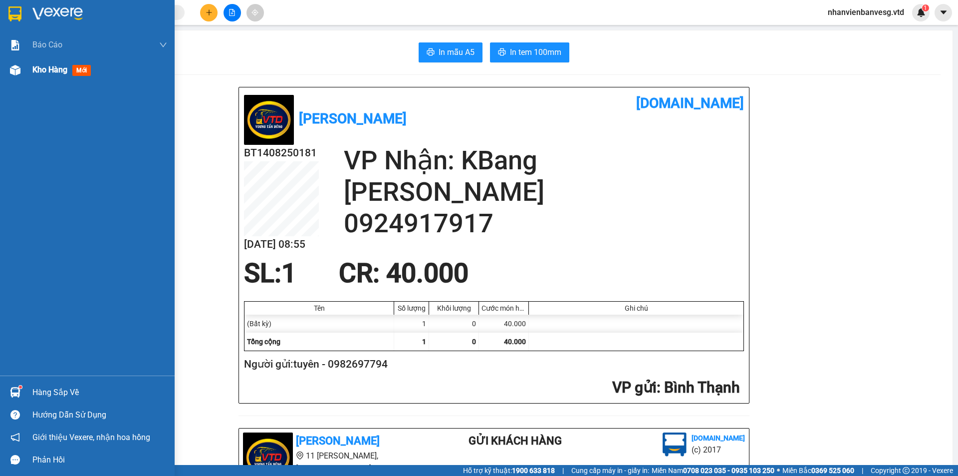
click at [54, 73] on span "Kho hàng" at bounding box center [49, 69] width 35 height 9
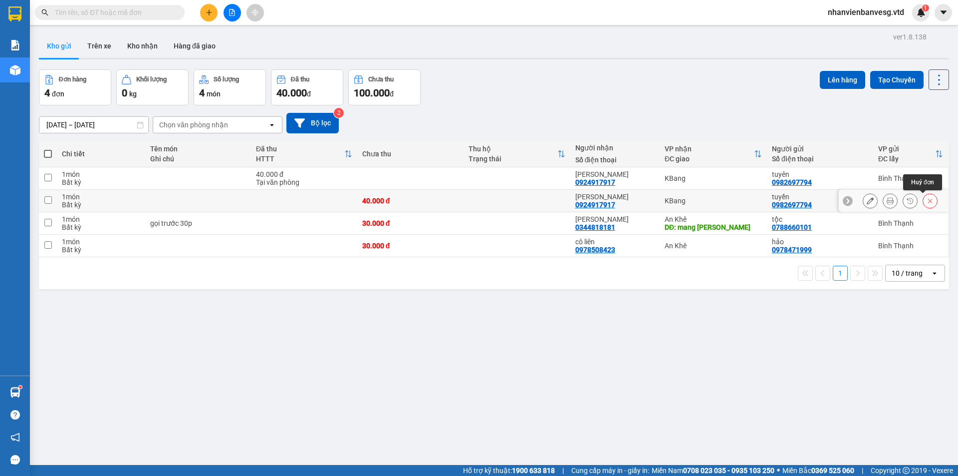
click at [929, 200] on button at bounding box center [930, 200] width 14 height 17
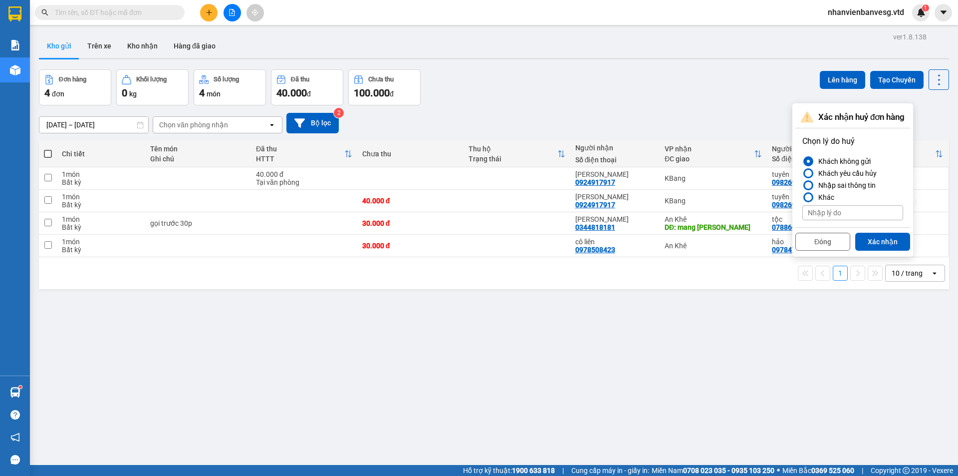
click at [853, 183] on div "Nhập sai thông tin" at bounding box center [844, 185] width 61 height 12
click at [802, 185] on input "Nhập sai thông tin" at bounding box center [802, 185] width 0 height 0
click at [884, 243] on button "Xác nhận" at bounding box center [882, 242] width 55 height 18
